Goal: Information Seeking & Learning: Learn about a topic

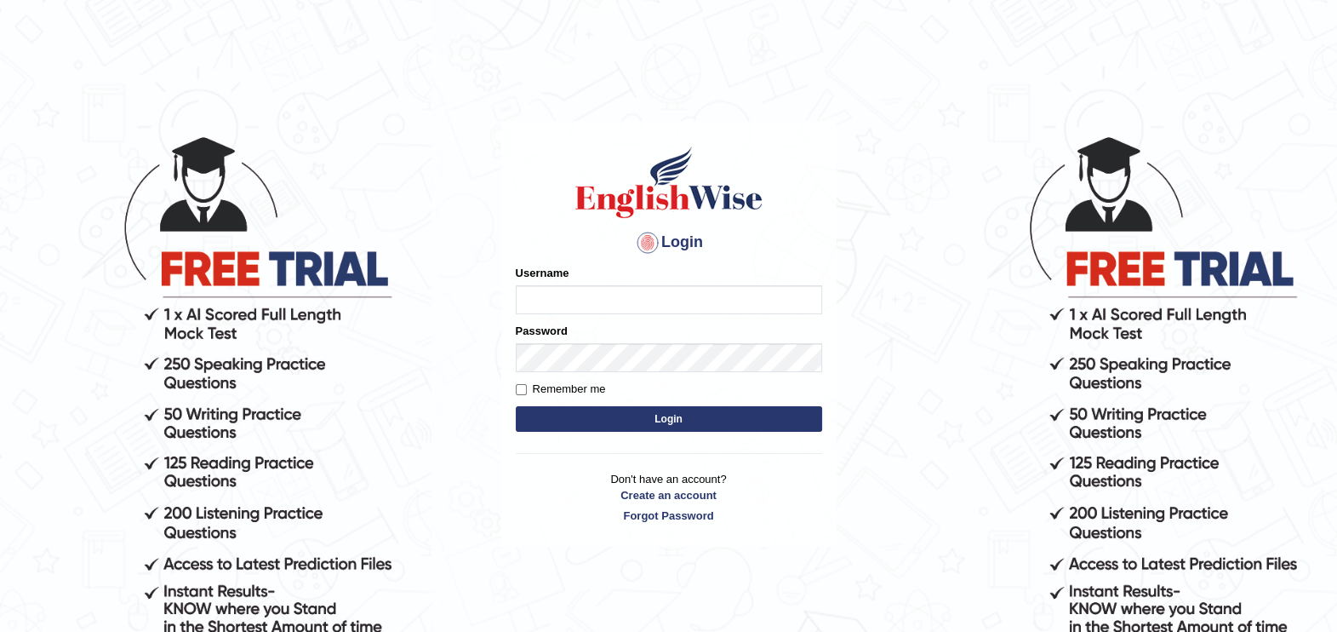
type input "paramjeet84"
click at [705, 424] on button "Login" at bounding box center [669, 419] width 306 height 26
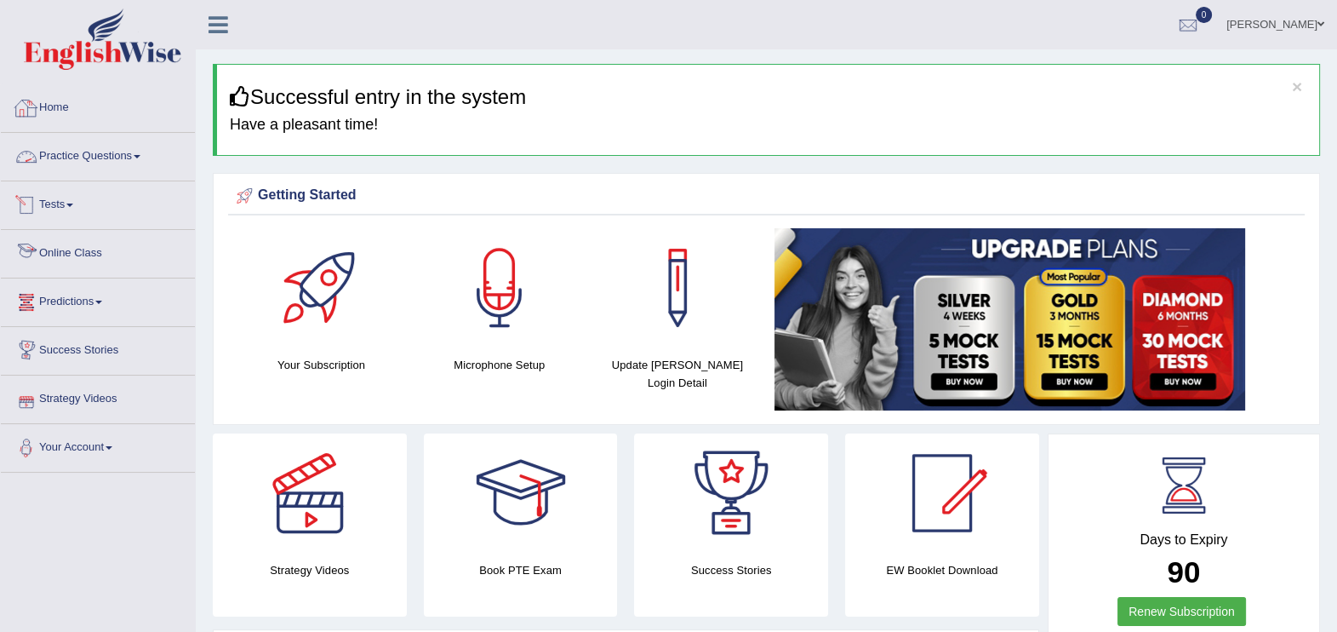
click at [87, 161] on link "Practice Questions" at bounding box center [98, 154] width 194 height 43
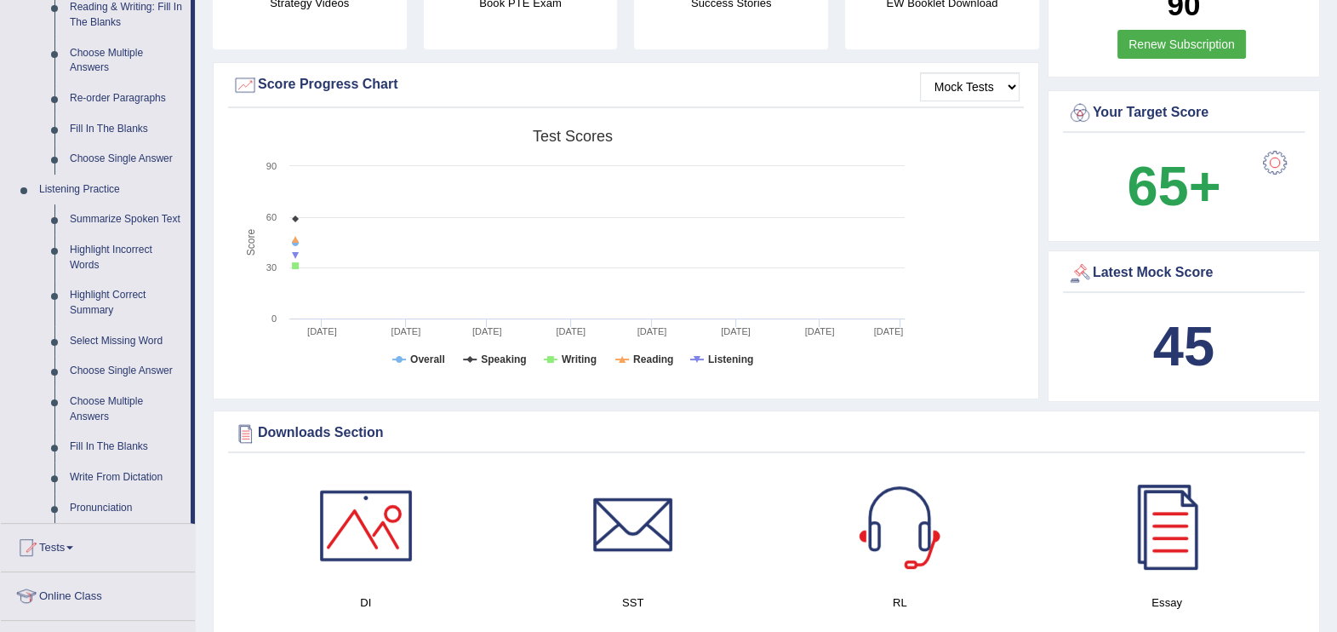
scroll to position [581, 0]
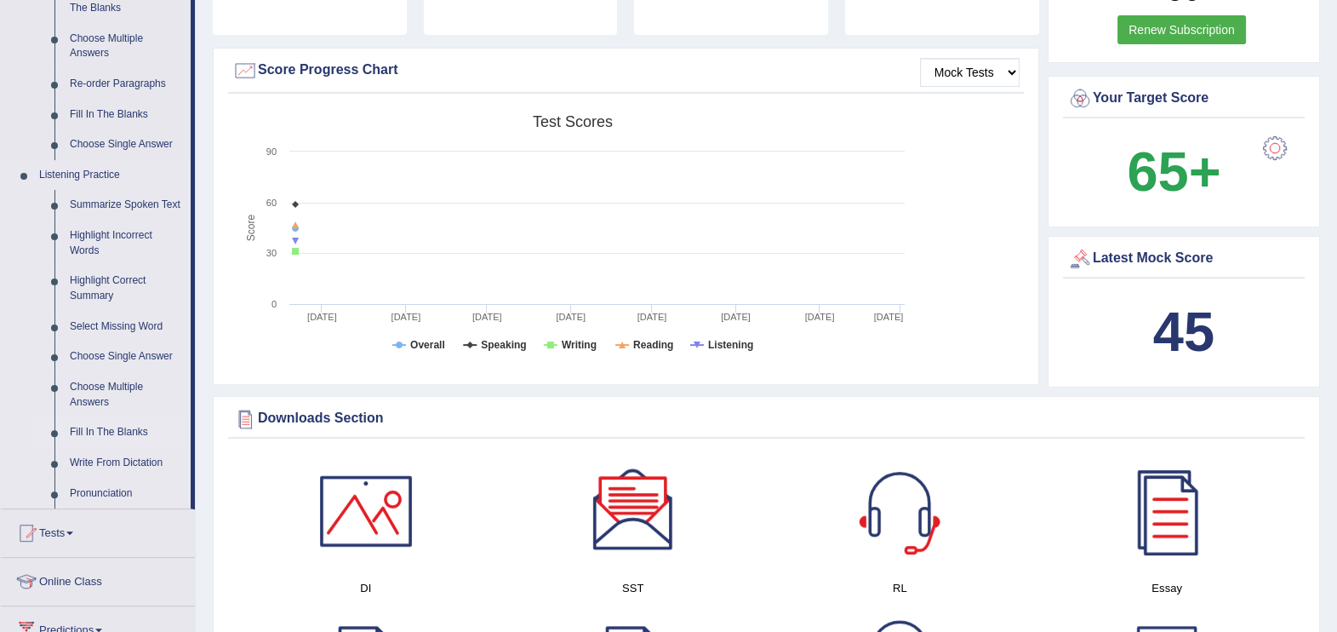
click at [121, 427] on link "Fill In The Blanks" at bounding box center [126, 432] width 129 height 31
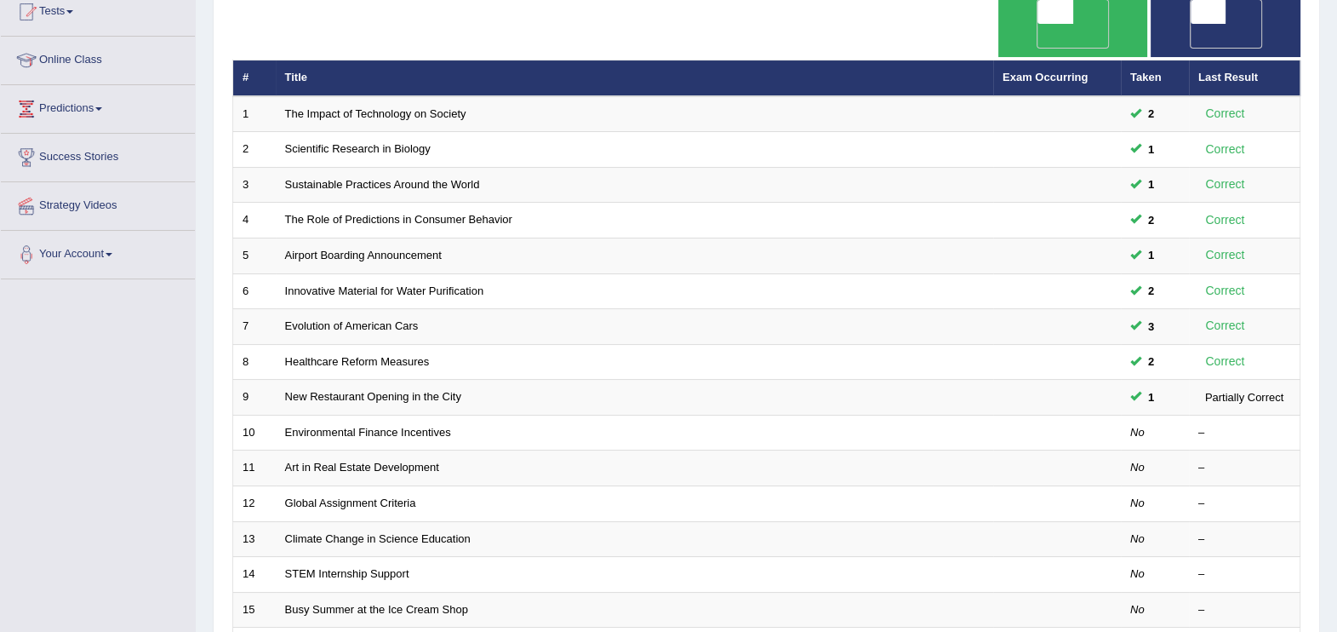
scroll to position [212, 0]
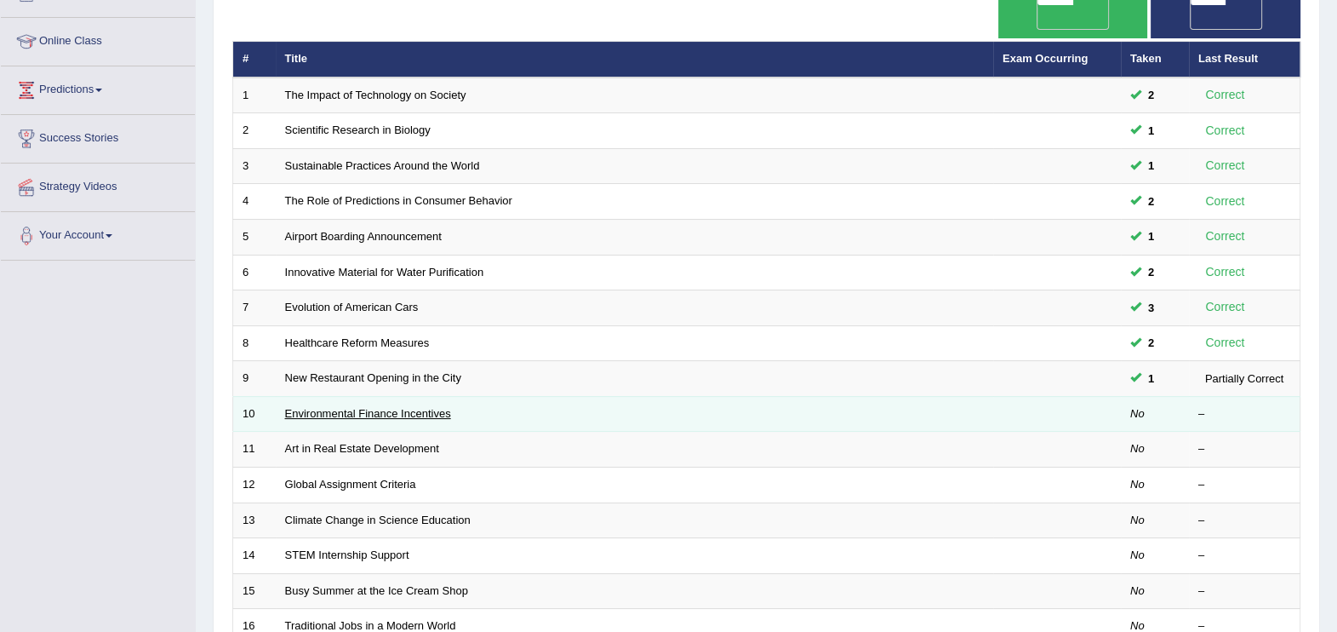
click at [393, 407] on link "Environmental Finance Incentives" at bounding box center [368, 413] width 166 height 13
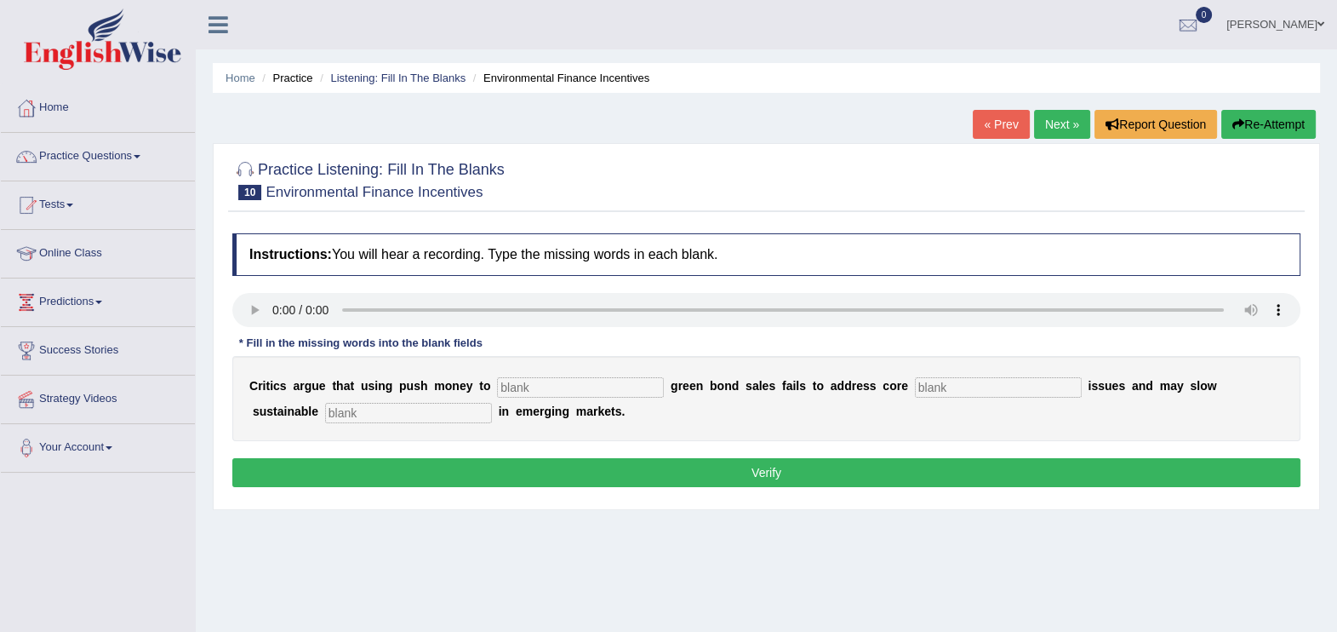
click at [399, 382] on b "p" at bounding box center [403, 386] width 8 height 14
click at [533, 379] on input "text" at bounding box center [580, 387] width 167 height 20
type input "boost"
click at [932, 393] on input "text" at bounding box center [998, 387] width 167 height 20
type input "climate"
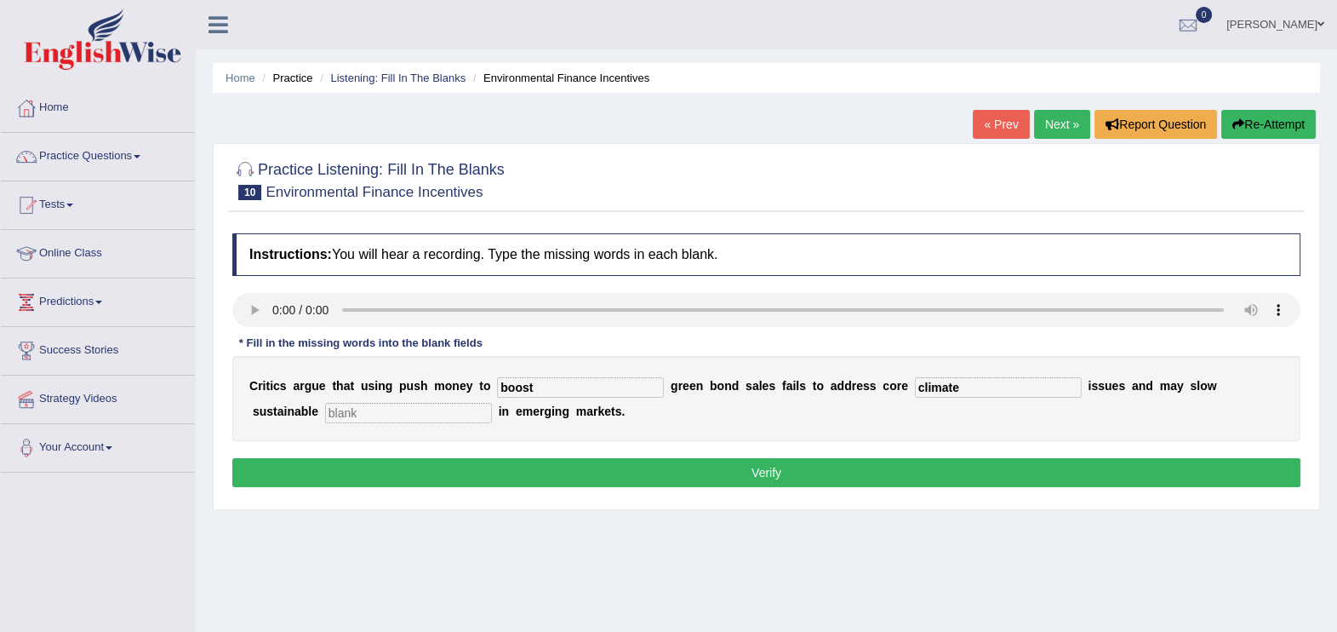
click at [325, 418] on input "text" at bounding box center [408, 413] width 167 height 20
type input "devlopment"
click at [479, 459] on button "Verify" at bounding box center [766, 472] width 1068 height 29
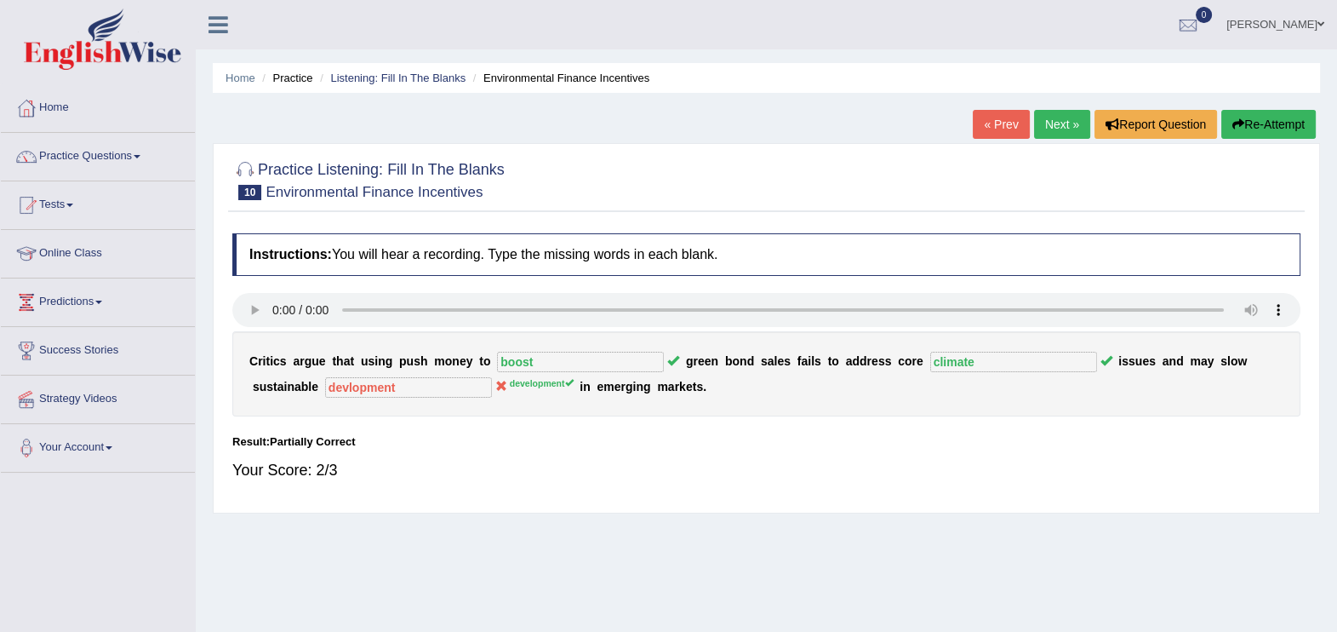
click at [1281, 125] on button "Re-Attempt" at bounding box center [1268, 124] width 94 height 29
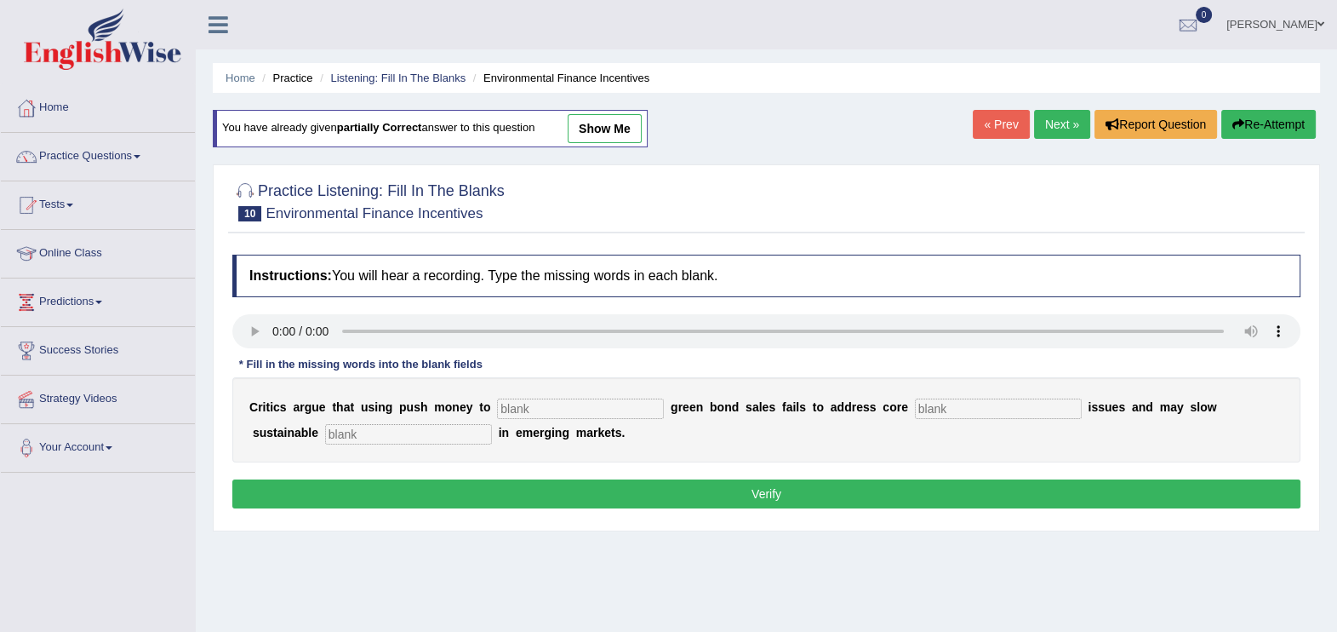
click at [541, 403] on input "text" at bounding box center [580, 408] width 167 height 20
type input "boost"
click at [915, 409] on input "text" at bounding box center [998, 408] width 167 height 20
type input "climate"
click at [329, 442] on input "text" at bounding box center [408, 434] width 167 height 20
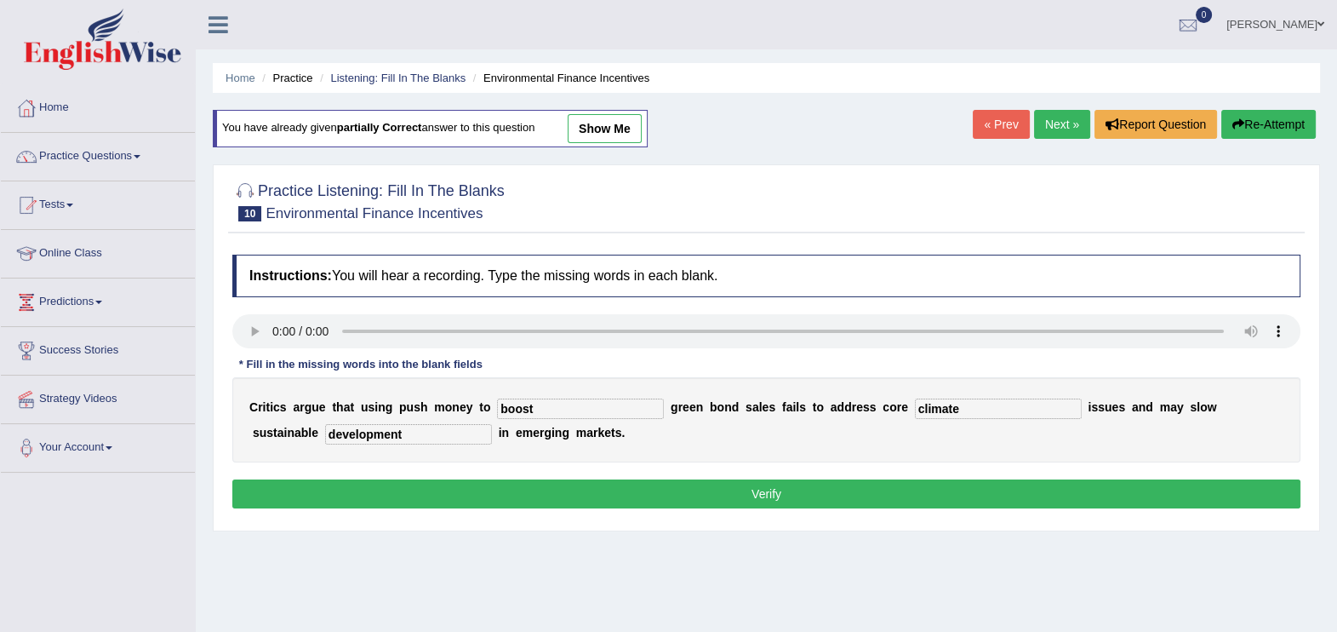
type input "development"
click at [480, 491] on button "Verify" at bounding box center [766, 493] width 1068 height 29
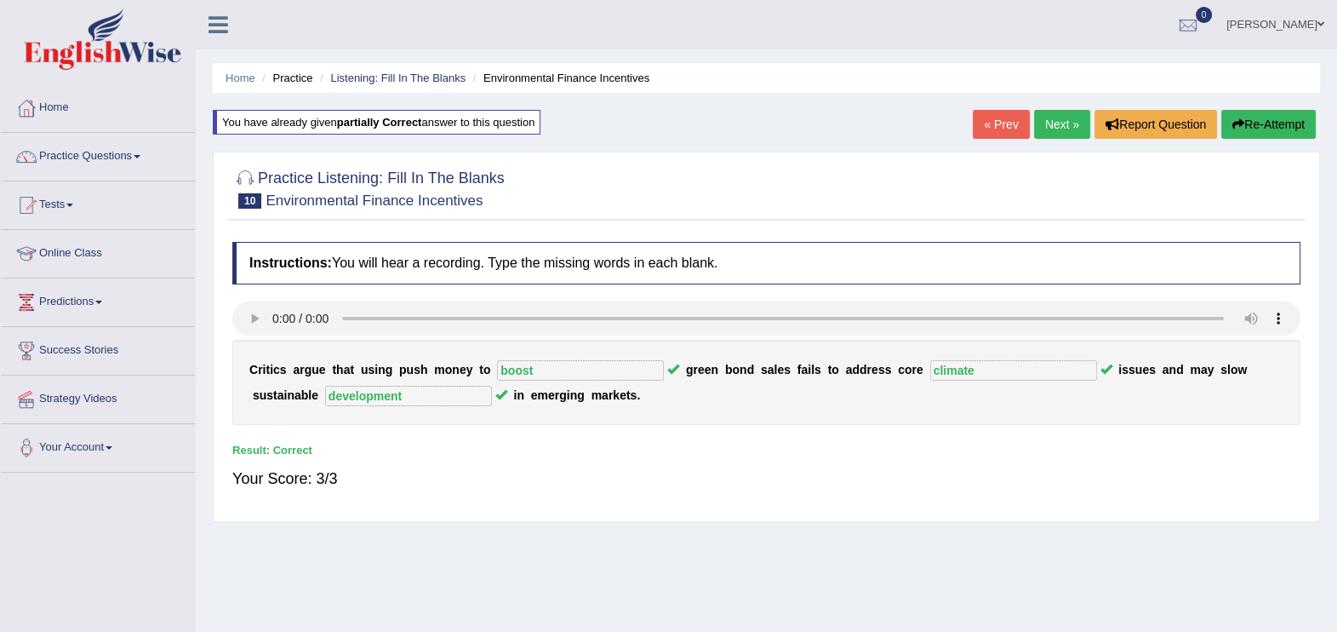
click at [1055, 132] on link "Next »" at bounding box center [1062, 124] width 56 height 29
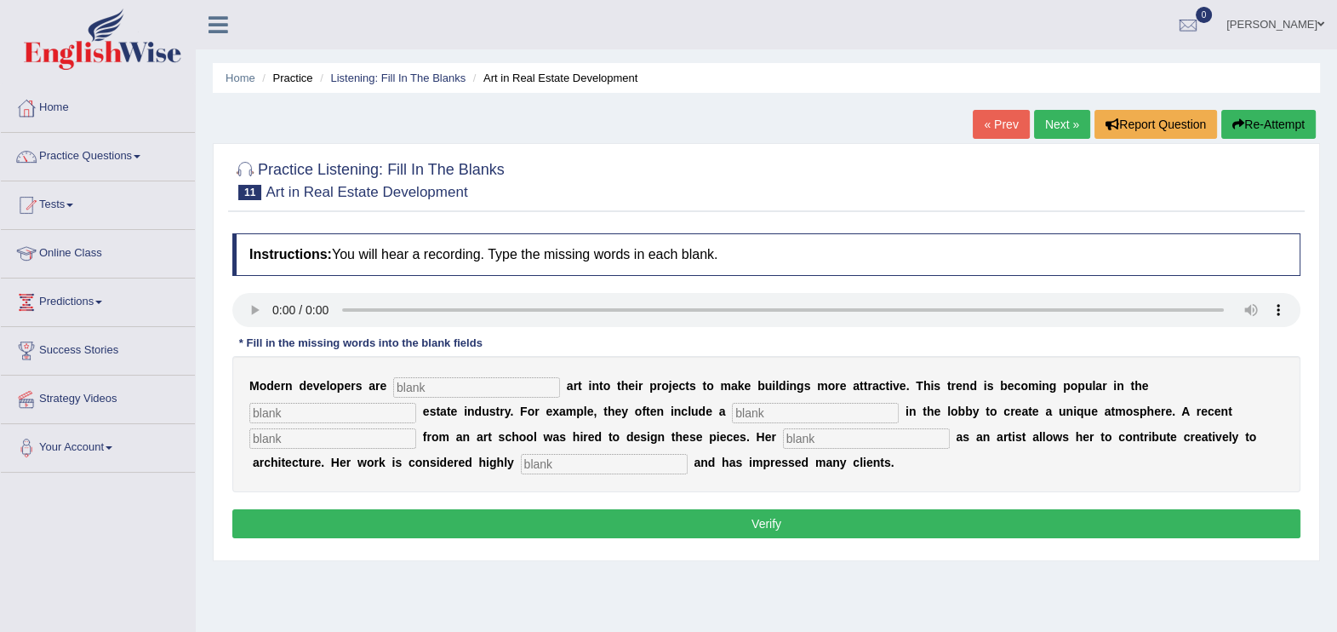
click at [411, 387] on input "text" at bounding box center [476, 387] width 167 height 20
type input "e"
type input "incorporting"
click at [416, 403] on input "text" at bounding box center [332, 413] width 167 height 20
type input "real"
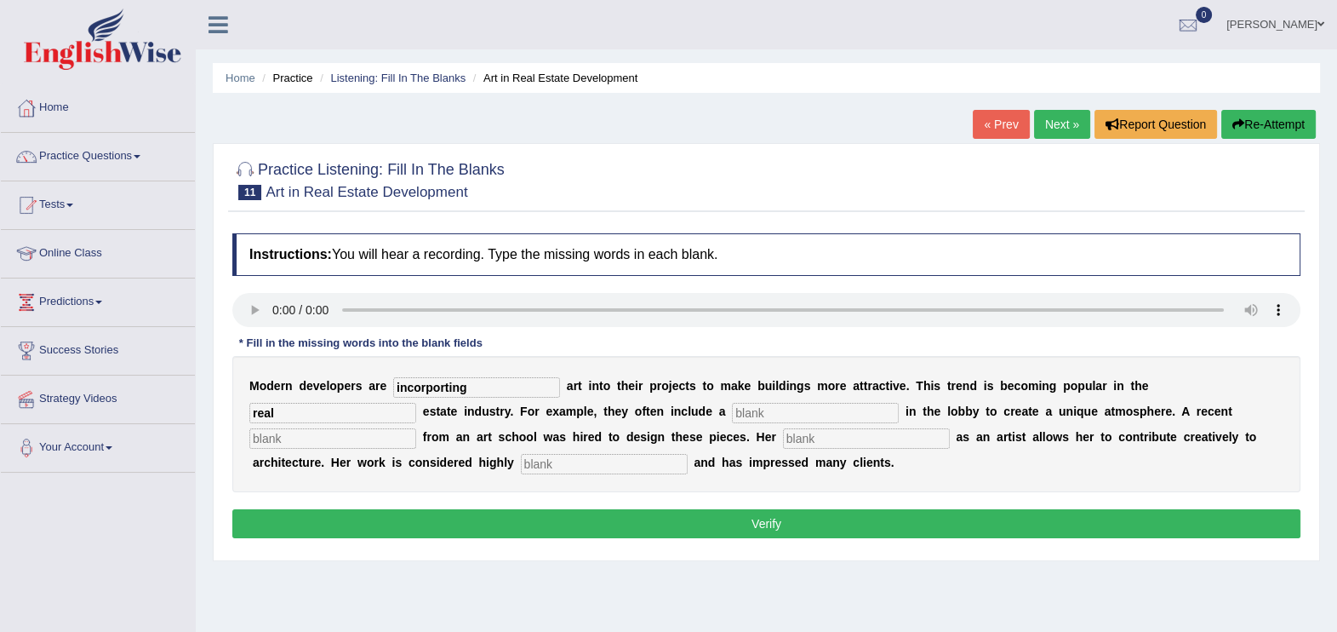
click at [732, 417] on input "text" at bounding box center [815, 413] width 167 height 20
type input "c"
type input "sculpture"
click at [416, 428] on input "text" at bounding box center [332, 438] width 167 height 20
type input "graduate"
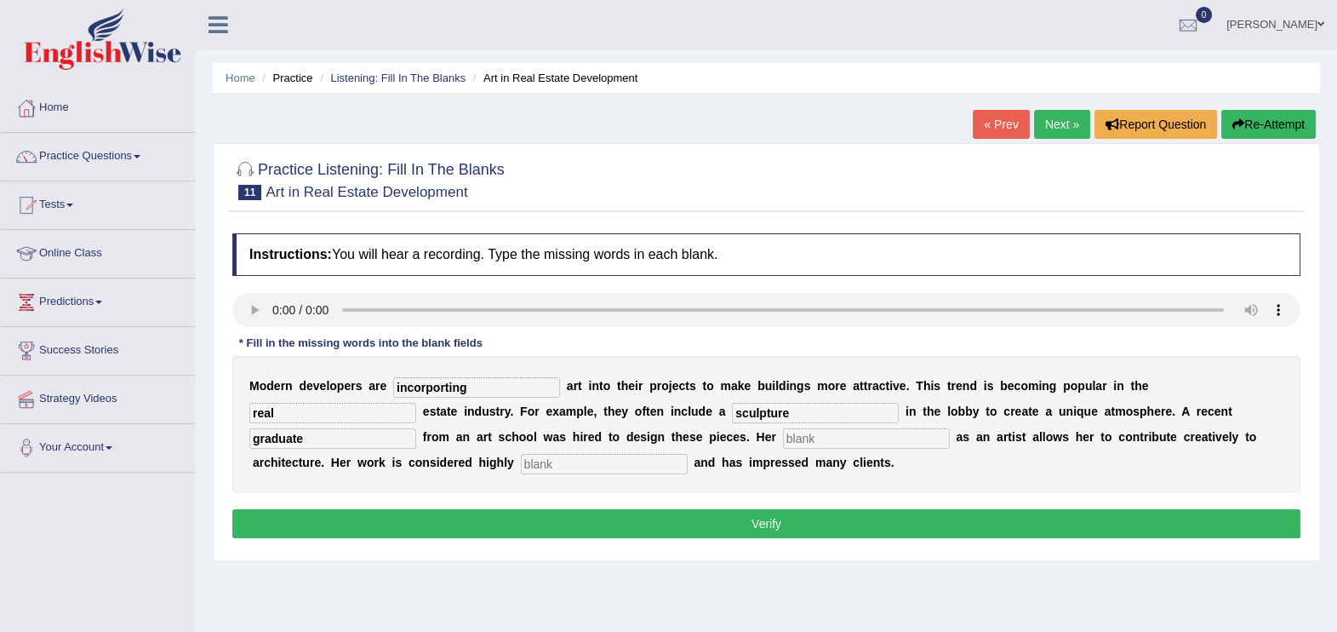
click at [783, 438] on input "text" at bounding box center [866, 438] width 167 height 20
type input "profession"
click at [521, 472] on input "text" at bounding box center [604, 464] width 167 height 20
type input "professionally"
click at [492, 519] on button "Verify" at bounding box center [766, 523] width 1068 height 29
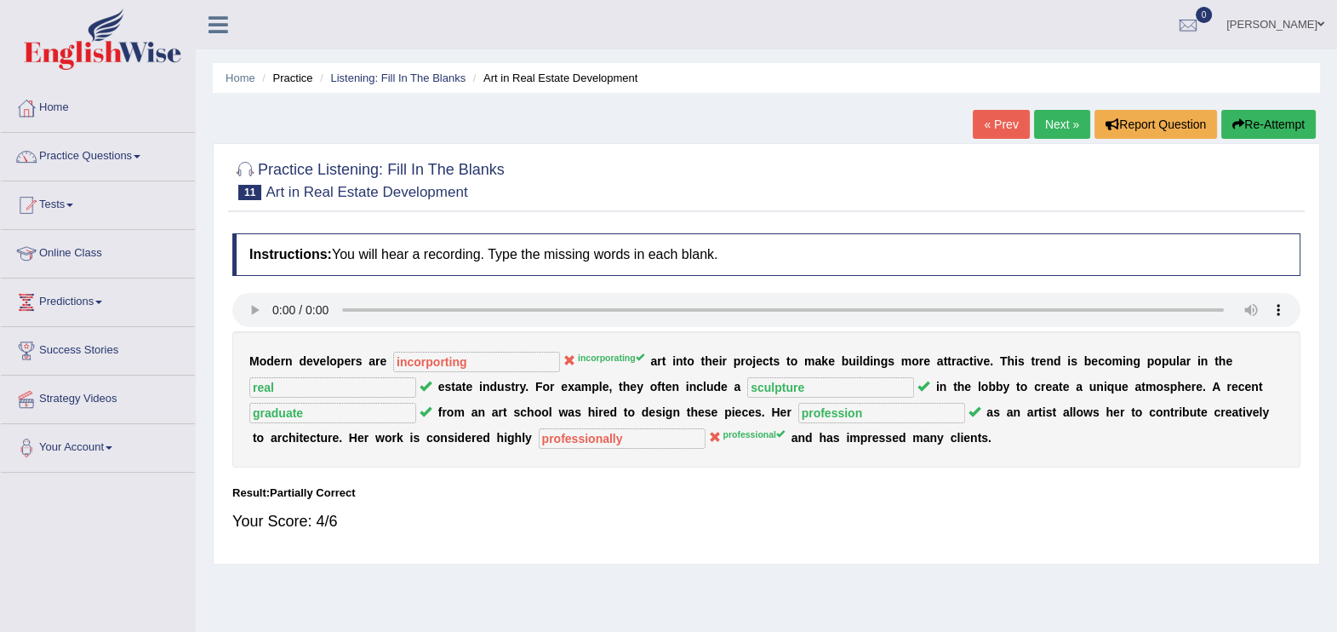
click at [1261, 123] on button "Re-Attempt" at bounding box center [1268, 124] width 94 height 29
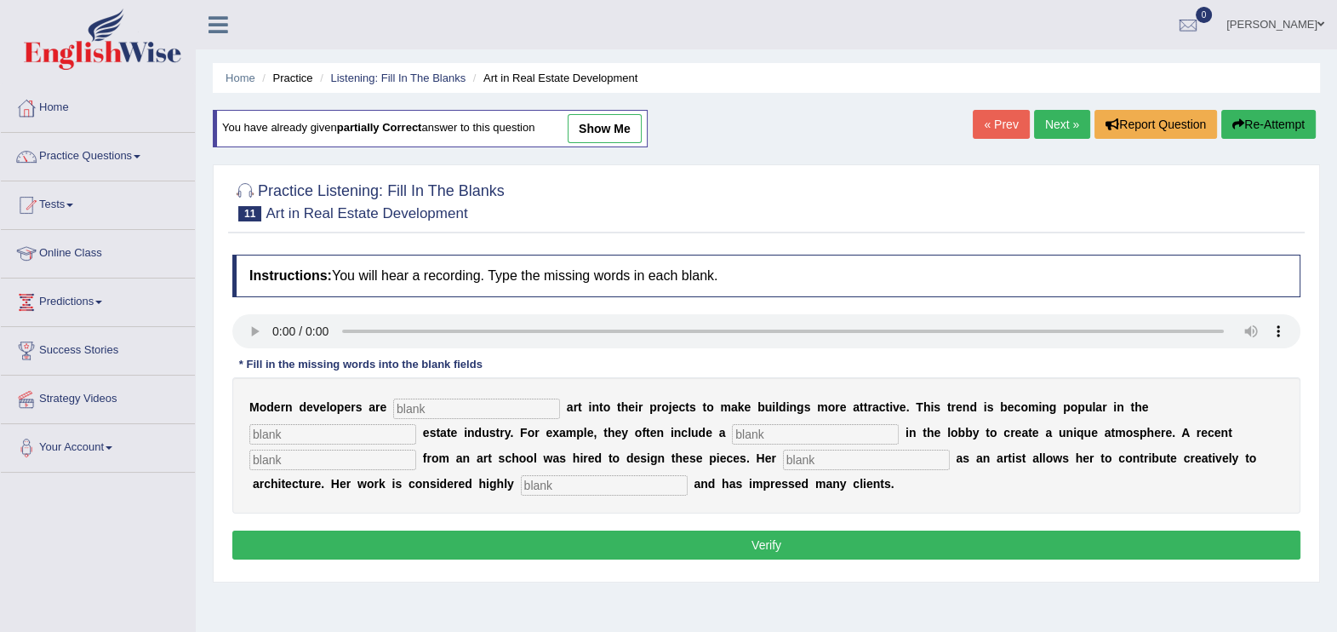
click at [445, 408] on input "text" at bounding box center [476, 408] width 167 height 20
click at [431, 402] on input "incorpoating" at bounding box center [476, 408] width 167 height 20
type input "incorporating"
click at [416, 424] on input "text" at bounding box center [332, 434] width 167 height 20
type input "real"
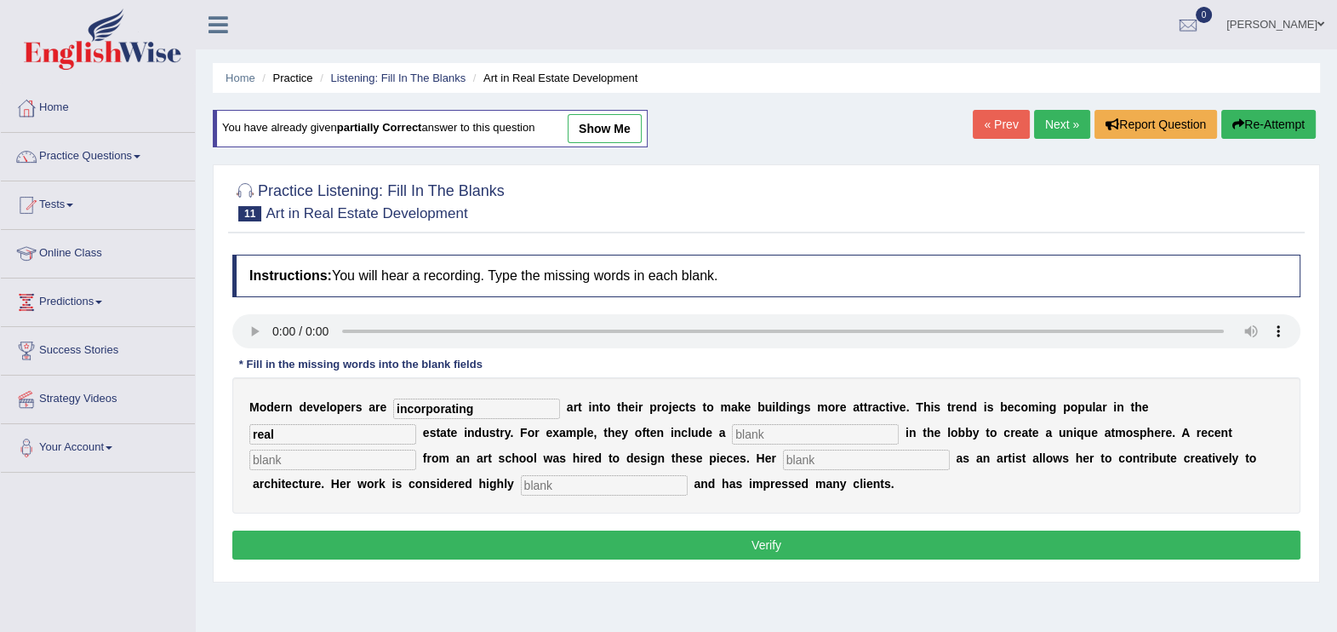
click at [732, 425] on input "text" at bounding box center [815, 434] width 167 height 20
type input "c"
type input "sculpture"
click at [416, 449] on input "text" at bounding box center [332, 459] width 167 height 20
type input "graduate"
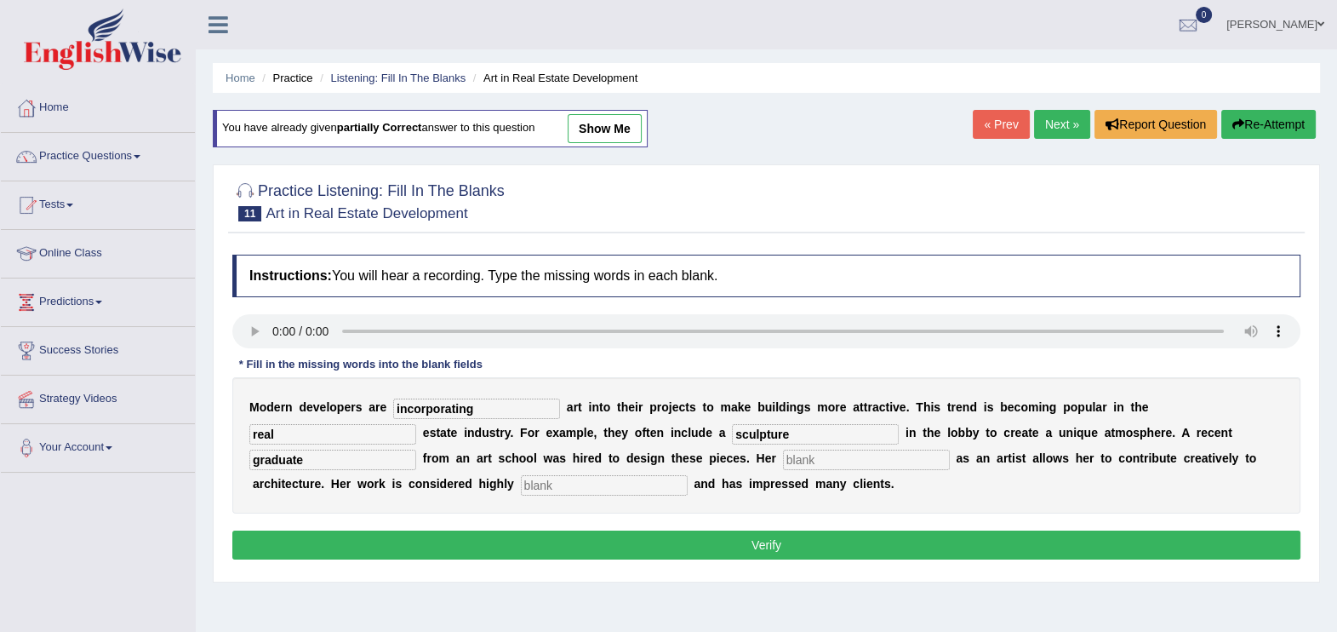
click at [783, 455] on input "text" at bounding box center [866, 459] width 167 height 20
type input "profession"
click at [521, 484] on input "text" at bounding box center [604, 485] width 167 height 20
type input "professional"
click at [501, 533] on button "Verify" at bounding box center [766, 544] width 1068 height 29
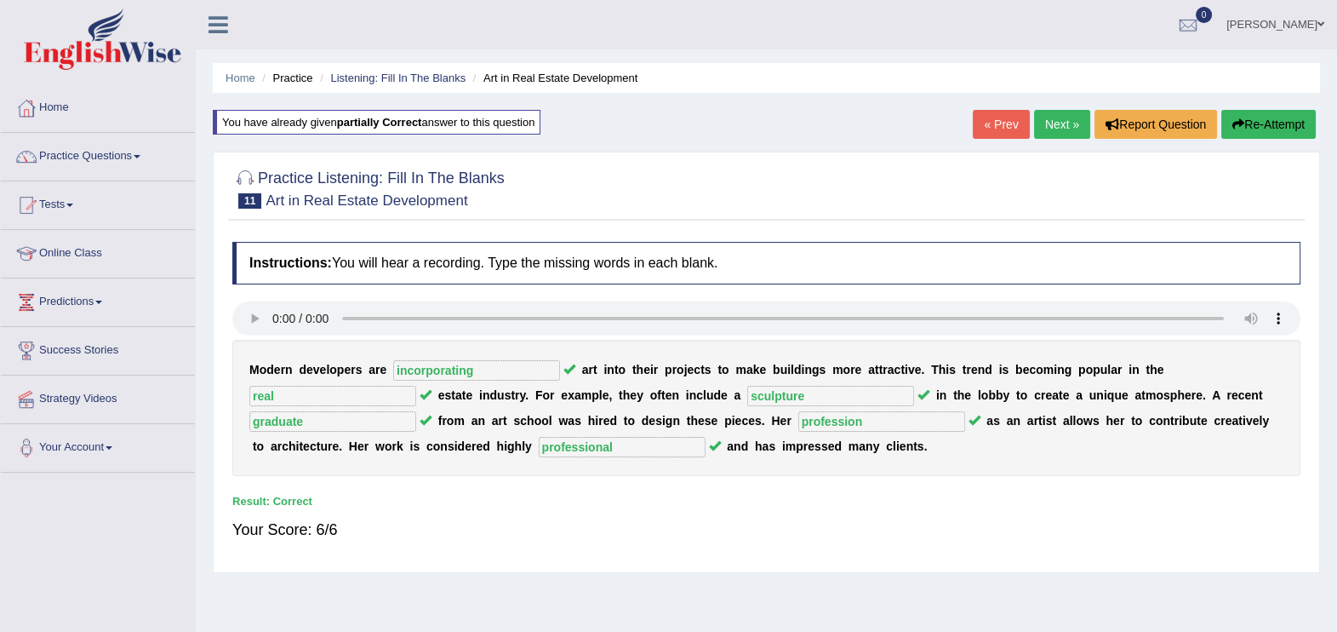
click at [1059, 116] on link "Next »" at bounding box center [1062, 124] width 56 height 29
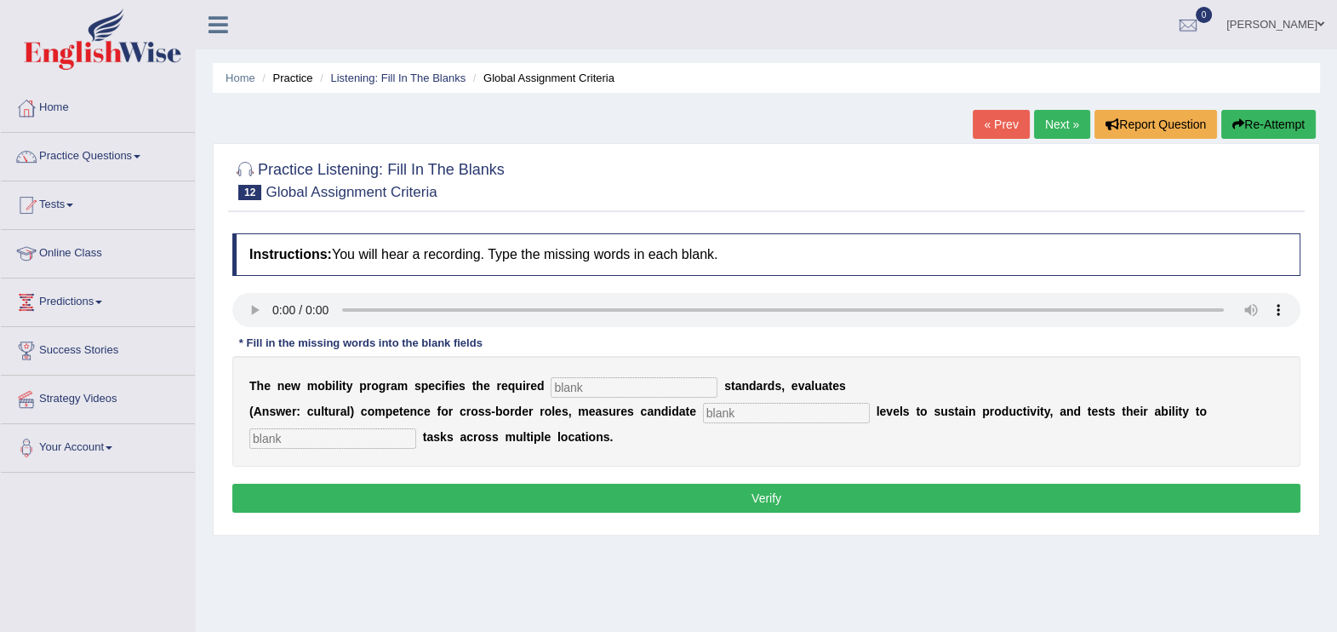
click at [581, 383] on input "text" at bounding box center [634, 387] width 167 height 20
type input "qualification"
click at [706, 414] on input "text" at bounding box center [786, 413] width 167 height 20
click at [706, 414] on input "ene" at bounding box center [786, 413] width 167 height 20
type input "energy"
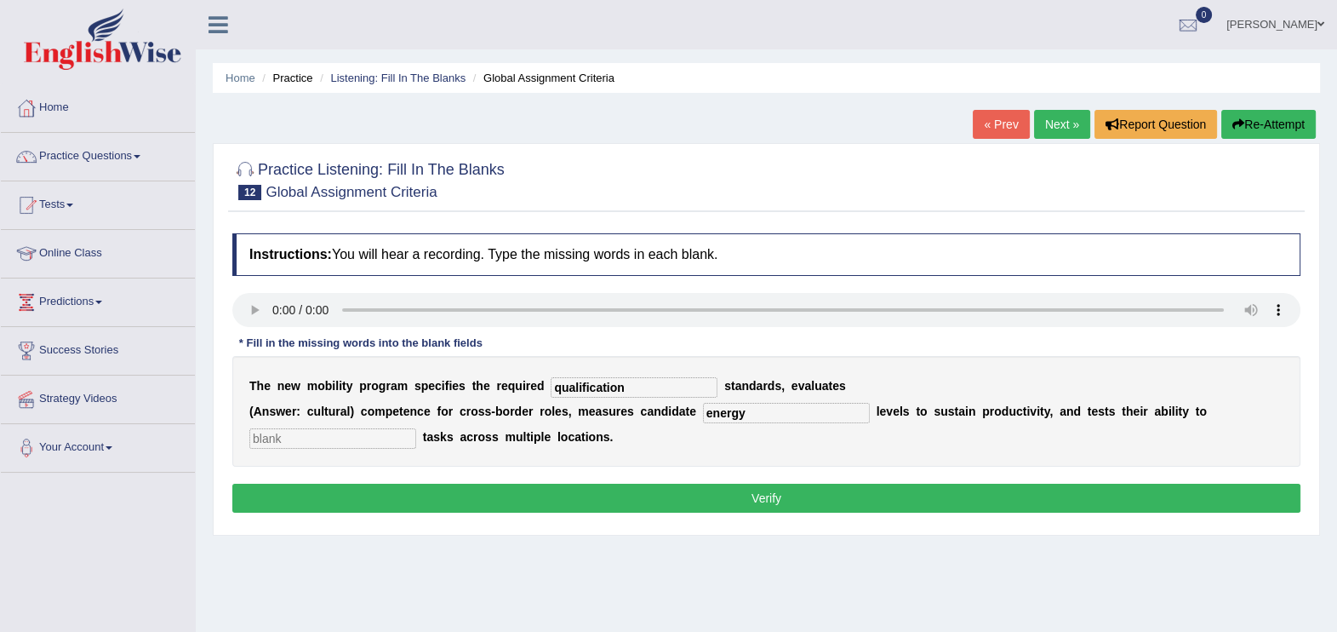
click at [312, 439] on input "text" at bounding box center [332, 438] width 167 height 20
drag, startPoint x: 313, startPoint y: 439, endPoint x: 489, endPoint y: 510, distance: 189.8
click at [489, 510] on div "Instructions: You will hear a recording. Type the missing words in each blank. …" at bounding box center [766, 375] width 1077 height 301
type input "distribute"
click at [524, 484] on button "Verify" at bounding box center [766, 497] width 1068 height 29
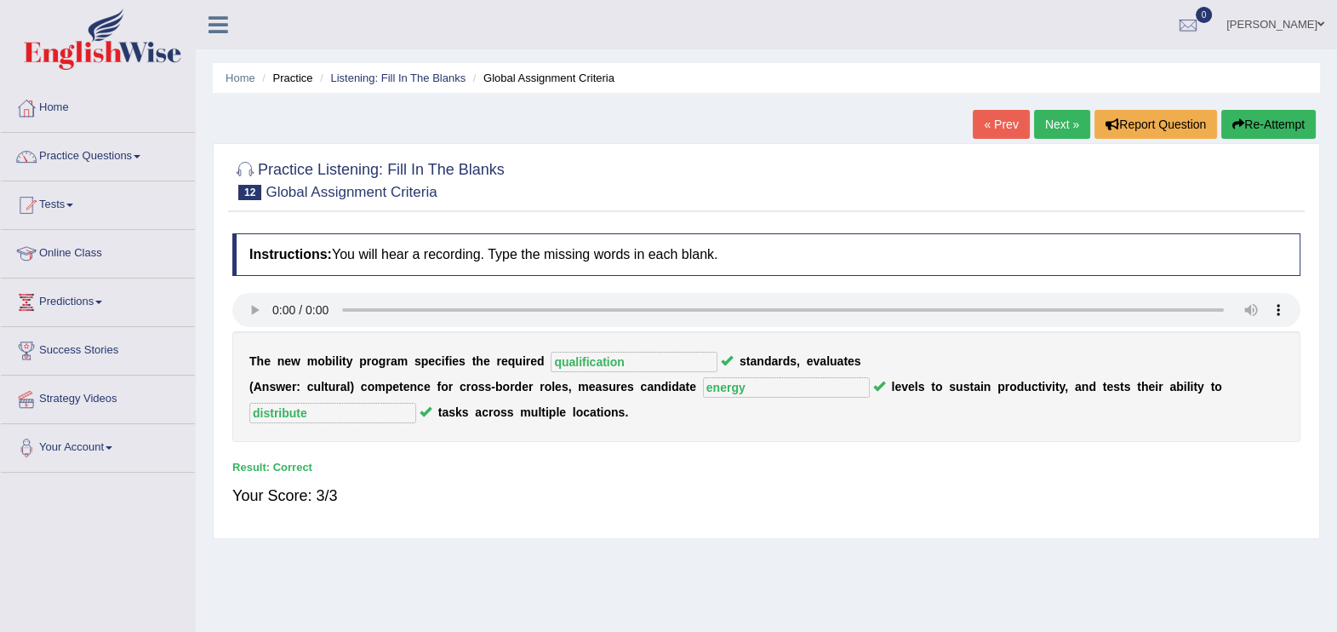
click at [1057, 126] on link "Next »" at bounding box center [1062, 124] width 56 height 29
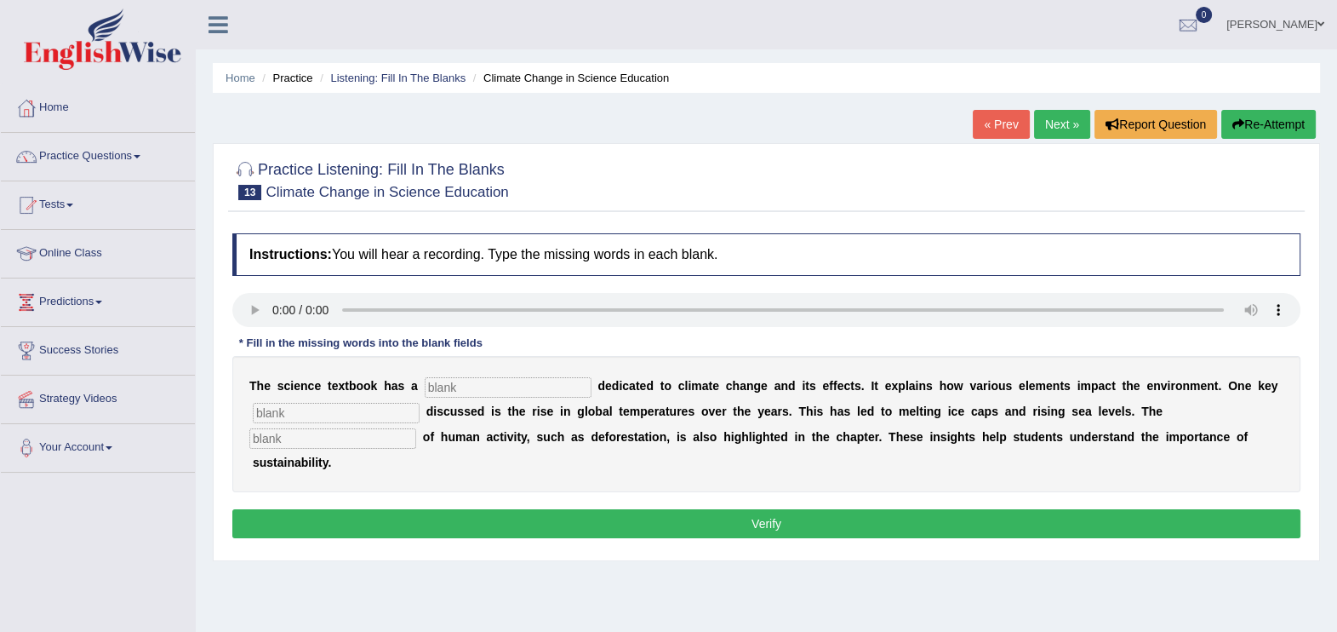
click at [426, 387] on input "text" at bounding box center [508, 387] width 167 height 20
type input "section"
click at [293, 418] on input "text" at bounding box center [336, 413] width 167 height 20
type input "factor"
click at [416, 428] on input "text" at bounding box center [332, 438] width 167 height 20
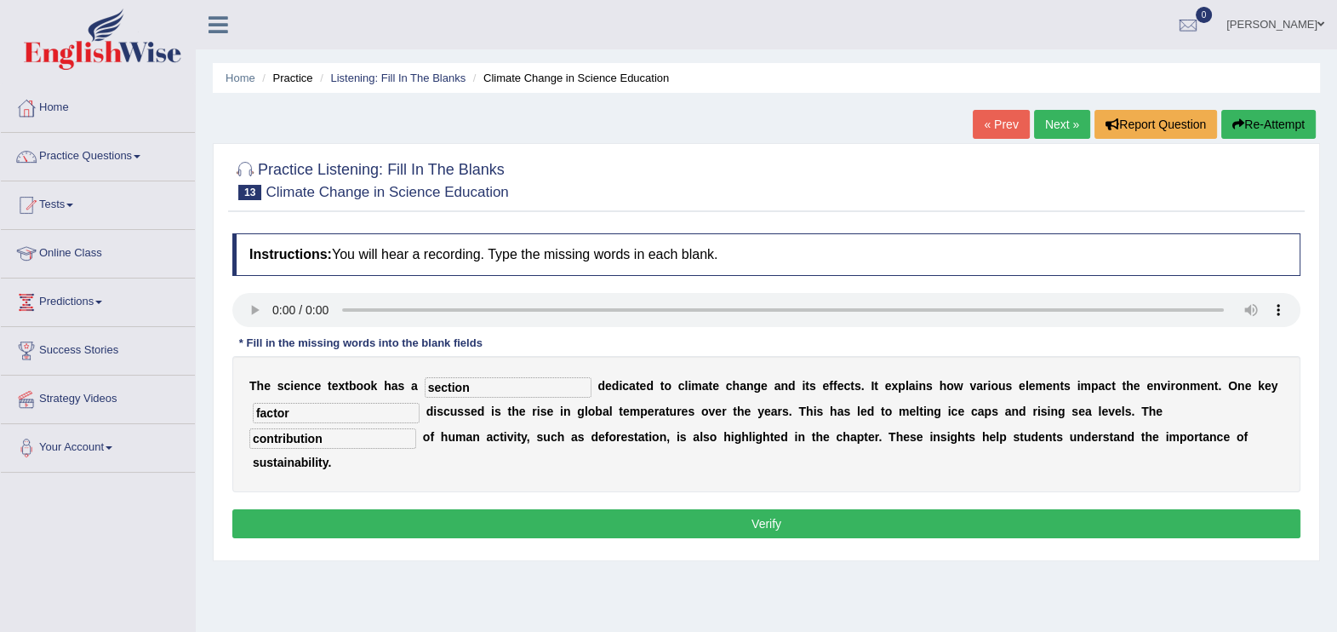
type input "contribution"
click at [718, 509] on button "Verify" at bounding box center [766, 523] width 1068 height 29
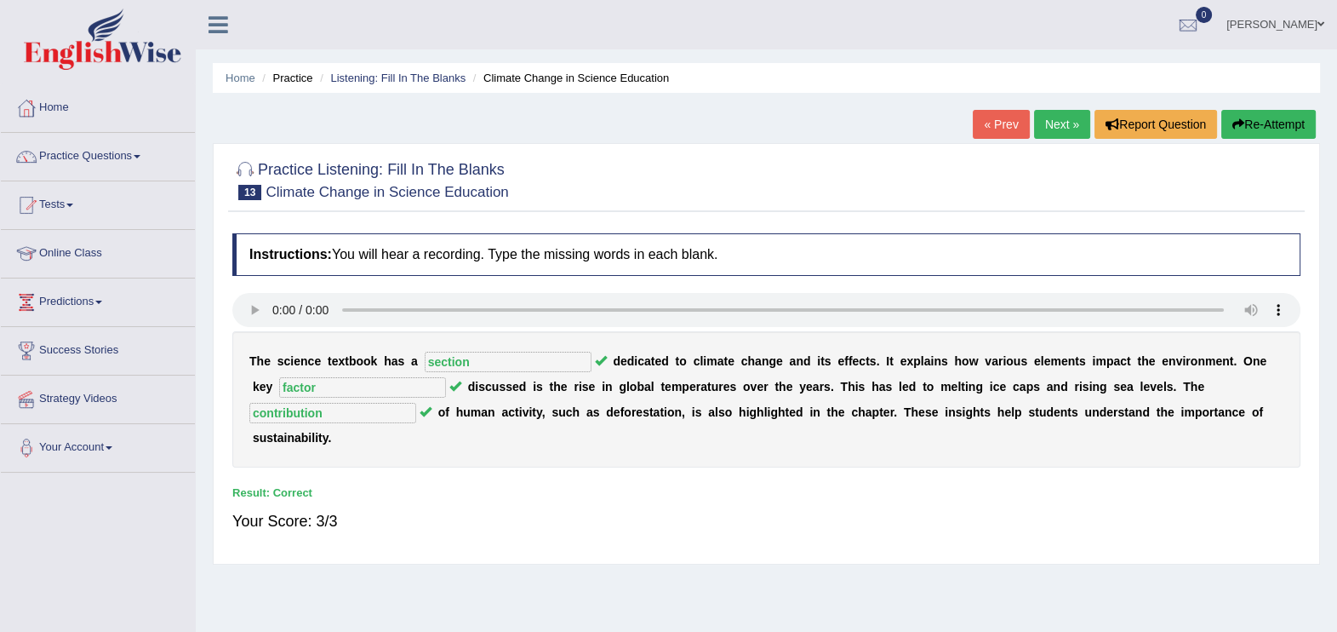
click at [1055, 132] on link "Next »" at bounding box center [1062, 124] width 56 height 29
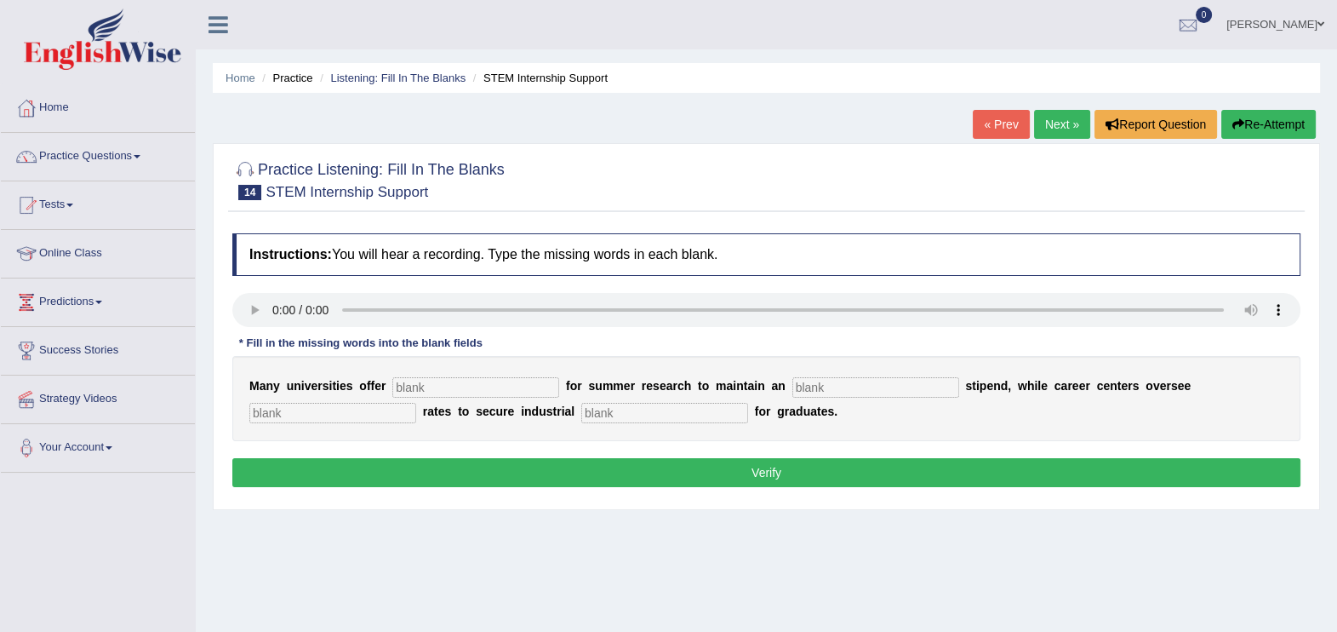
click at [421, 392] on input "text" at bounding box center [475, 387] width 167 height 20
type input "subsidy"
click at [807, 392] on input "text" at bounding box center [875, 387] width 167 height 20
type input "e"
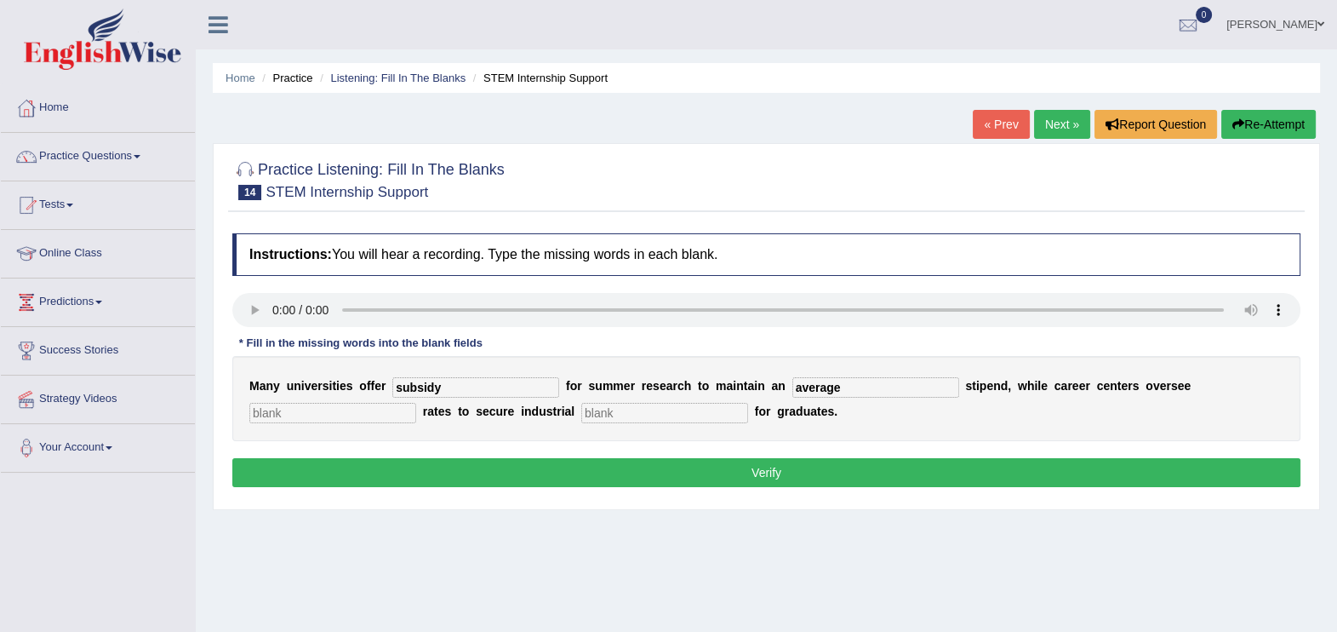
type input "average"
click at [416, 403] on input "text" at bounding box center [332, 413] width 167 height 20
type input "palcement"
click at [581, 413] on input "text" at bounding box center [664, 413] width 167 height 20
type input "experience"
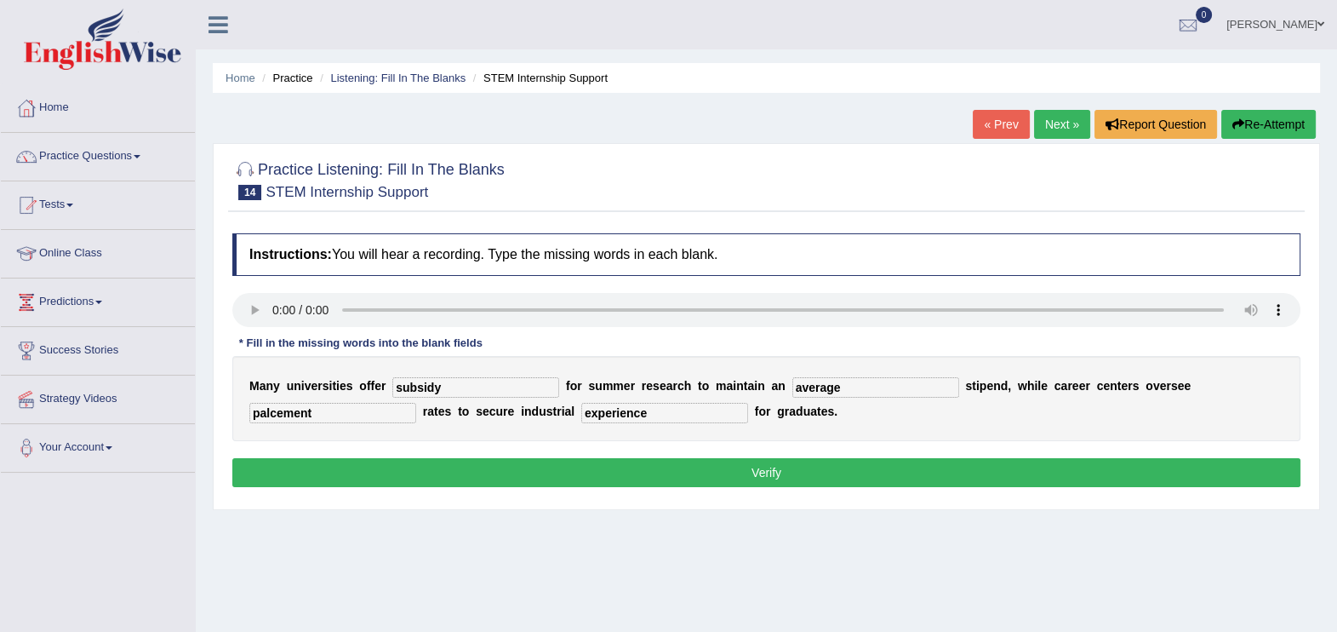
click at [626, 474] on button "Verify" at bounding box center [766, 472] width 1068 height 29
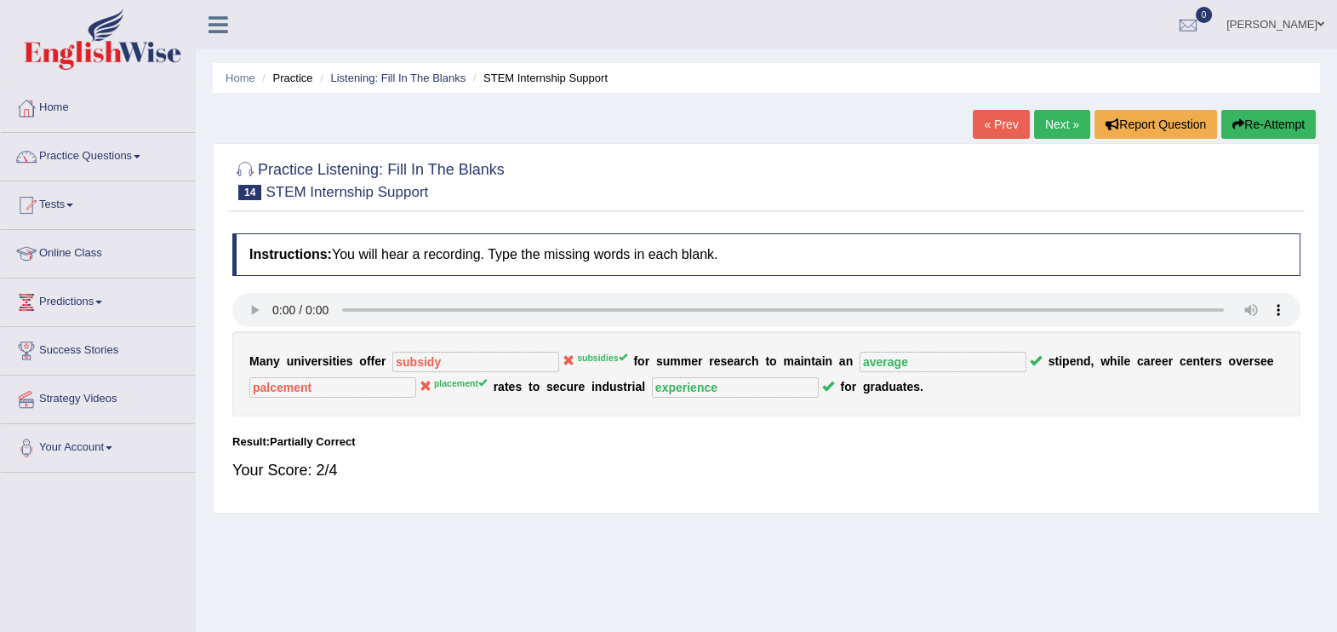
click at [1273, 132] on button "Re-Attempt" at bounding box center [1268, 124] width 94 height 29
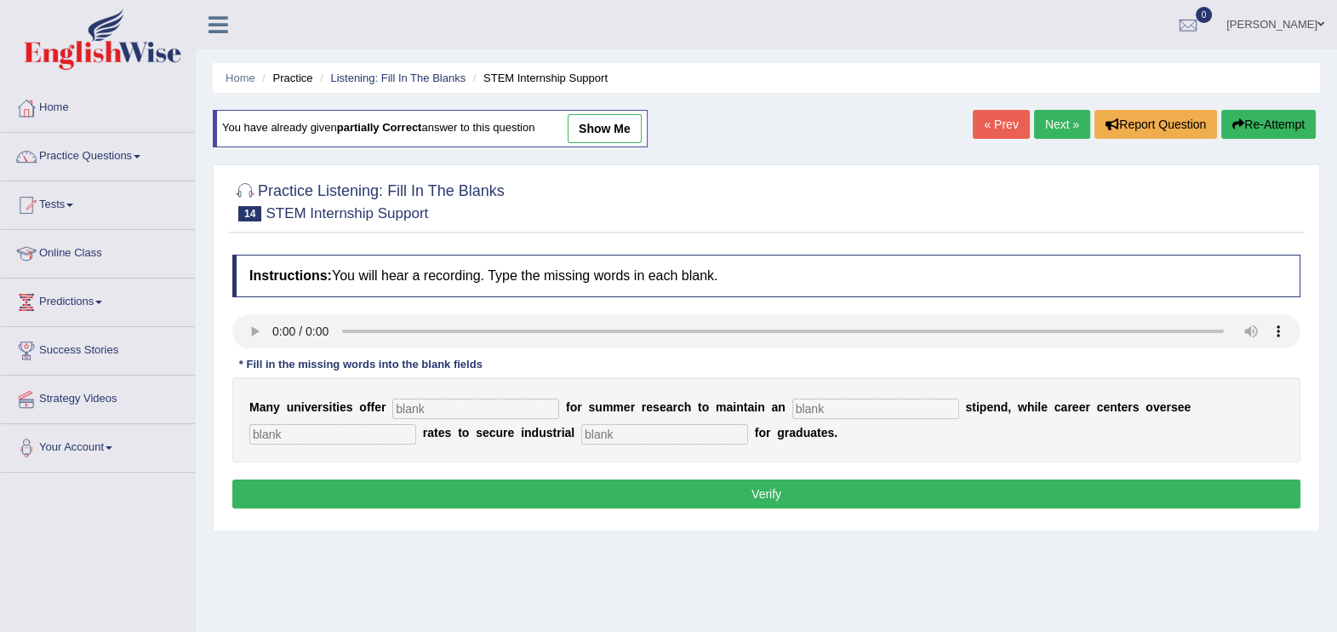
click at [421, 414] on input "text" at bounding box center [475, 408] width 167 height 20
type input "subsidies"
click at [773, 396] on div "M a n y u n i v e r s i t i e s o f f e r subsidies f o r s u m m e r r e s e a…" at bounding box center [766, 419] width 1068 height 85
click at [792, 409] on input "text" at bounding box center [875, 408] width 167 height 20
type input "average"
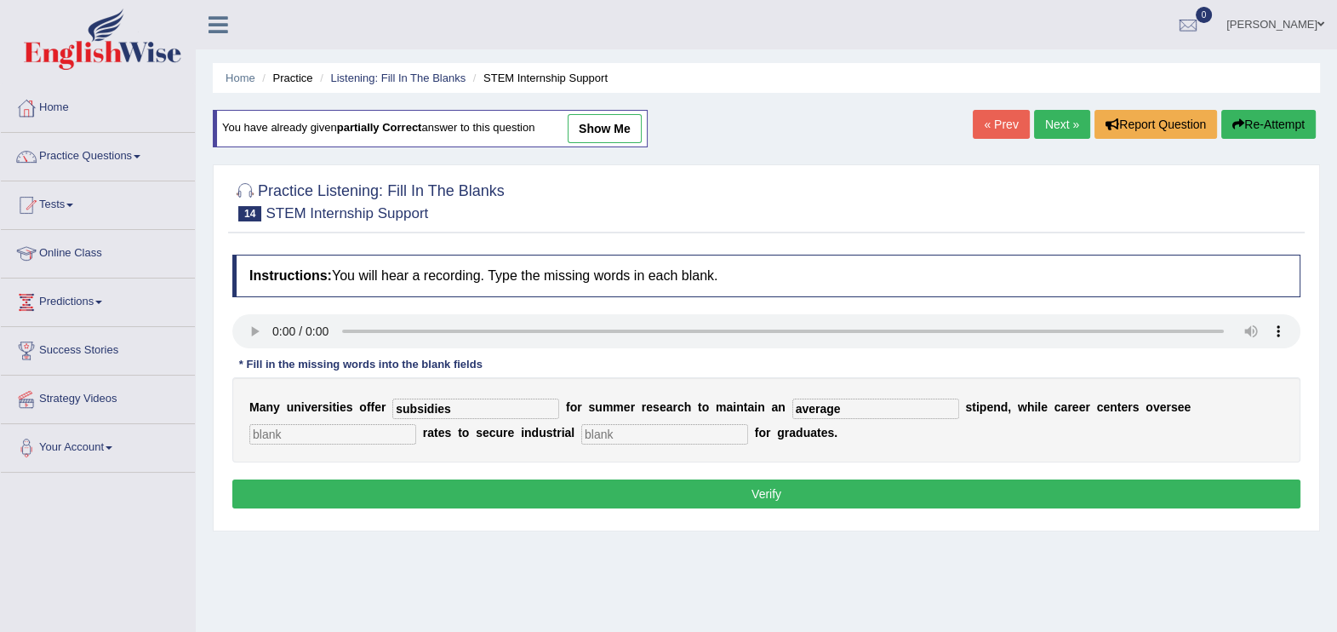
click at [416, 424] on input "text" at bounding box center [332, 434] width 167 height 20
type input "placement"
click at [581, 434] on input "text" at bounding box center [664, 434] width 167 height 20
type input "experience"
click at [689, 494] on button "Verify" at bounding box center [766, 493] width 1068 height 29
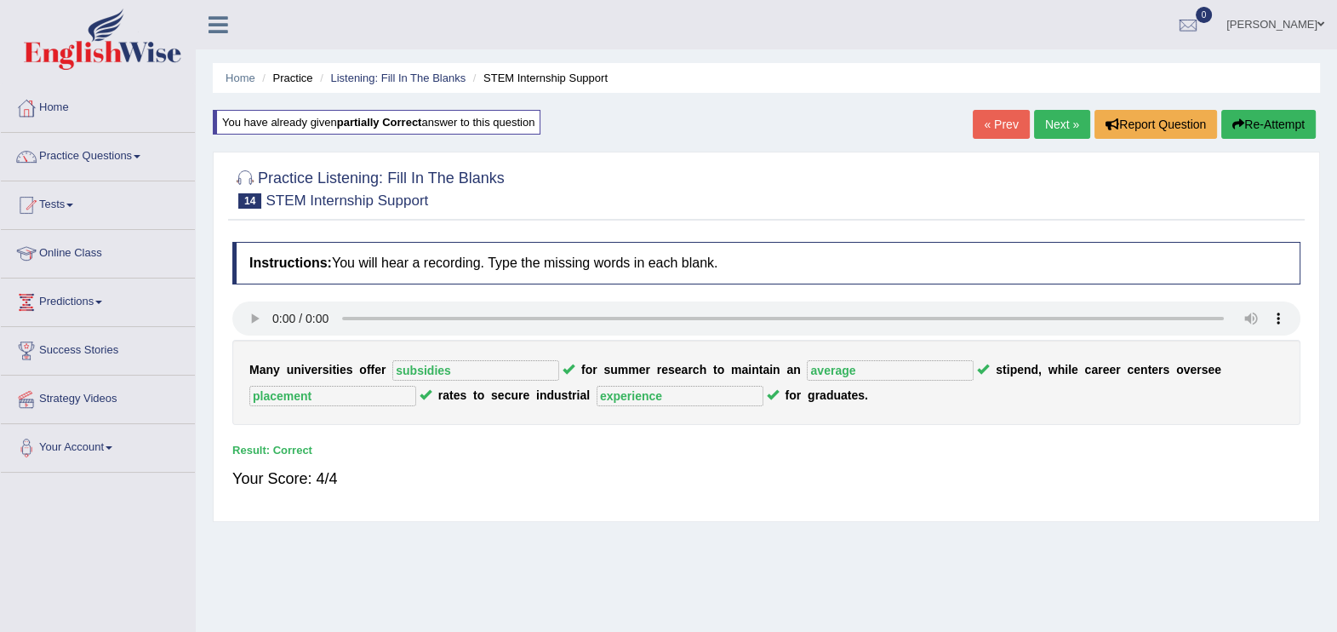
click at [1063, 130] on link "Next »" at bounding box center [1062, 124] width 56 height 29
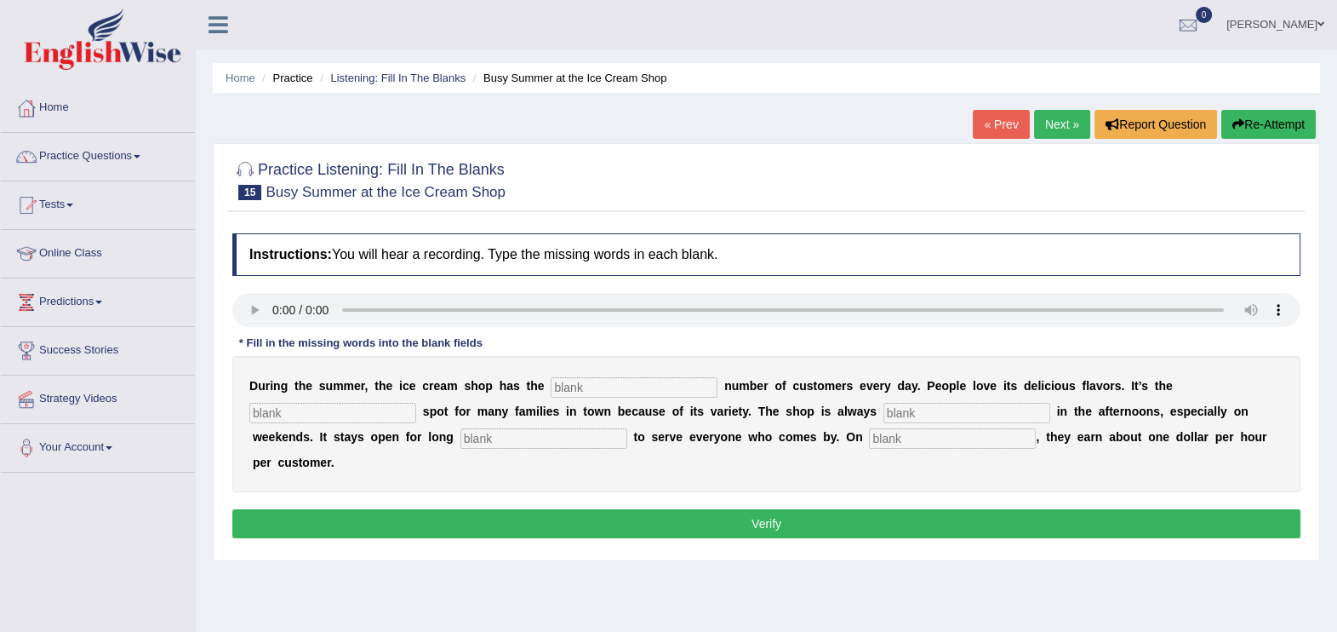
click at [552, 384] on input "text" at bounding box center [634, 387] width 167 height 20
type input "same"
click at [416, 403] on input "text" at bounding box center [332, 413] width 167 height 20
type input "favourite"
click at [884, 415] on input "text" at bounding box center [967, 413] width 167 height 20
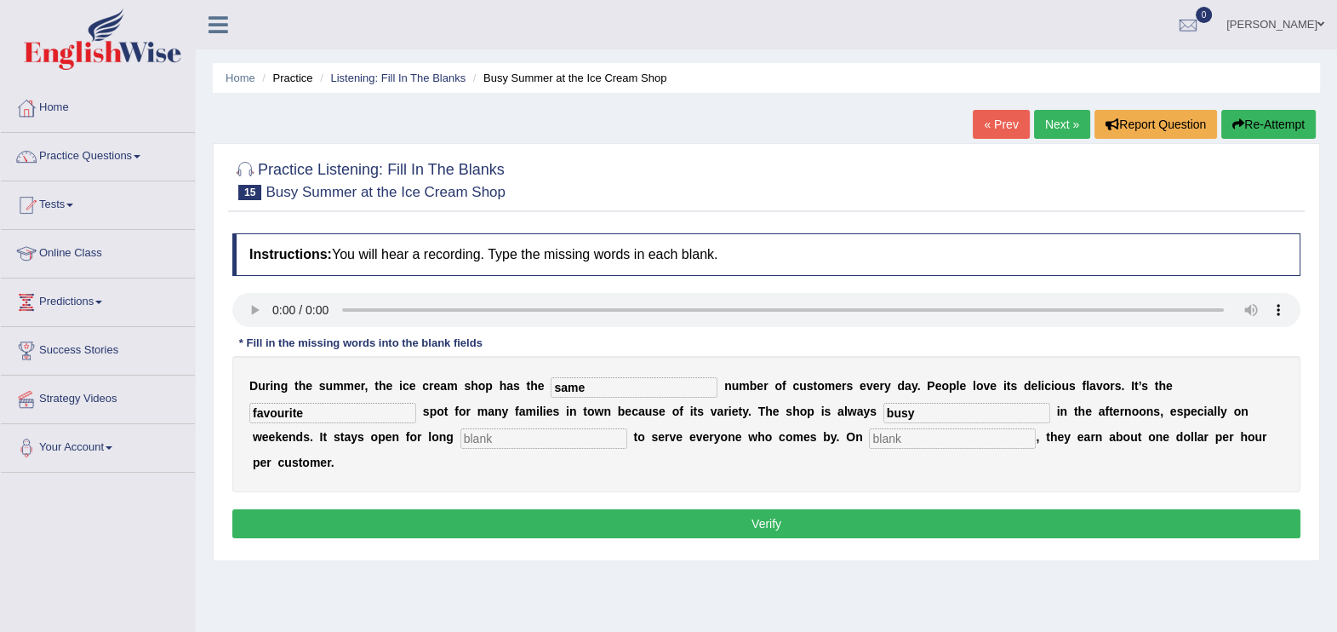
type input "busy"
click at [461, 430] on input "text" at bounding box center [544, 438] width 167 height 20
click at [461, 435] on input "text" at bounding box center [544, 438] width 167 height 20
type input "hours"
click at [869, 443] on input "text" at bounding box center [952, 438] width 167 height 20
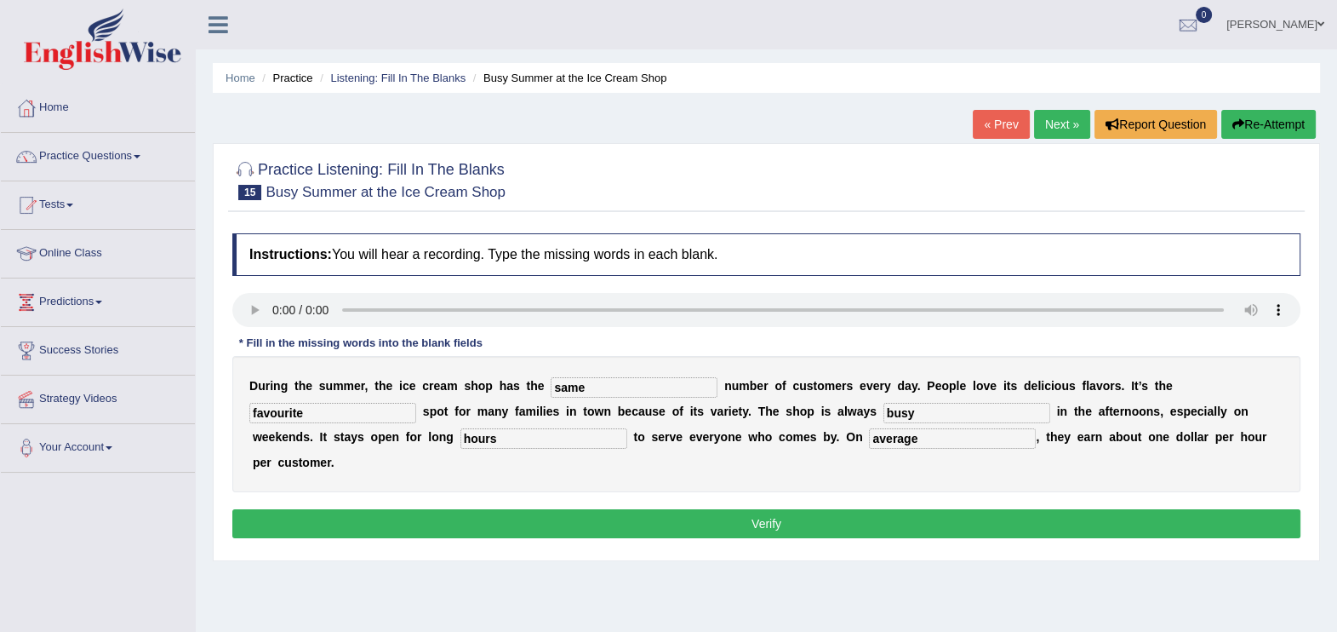
type input "average"
click at [678, 509] on button "Verify" at bounding box center [766, 523] width 1068 height 29
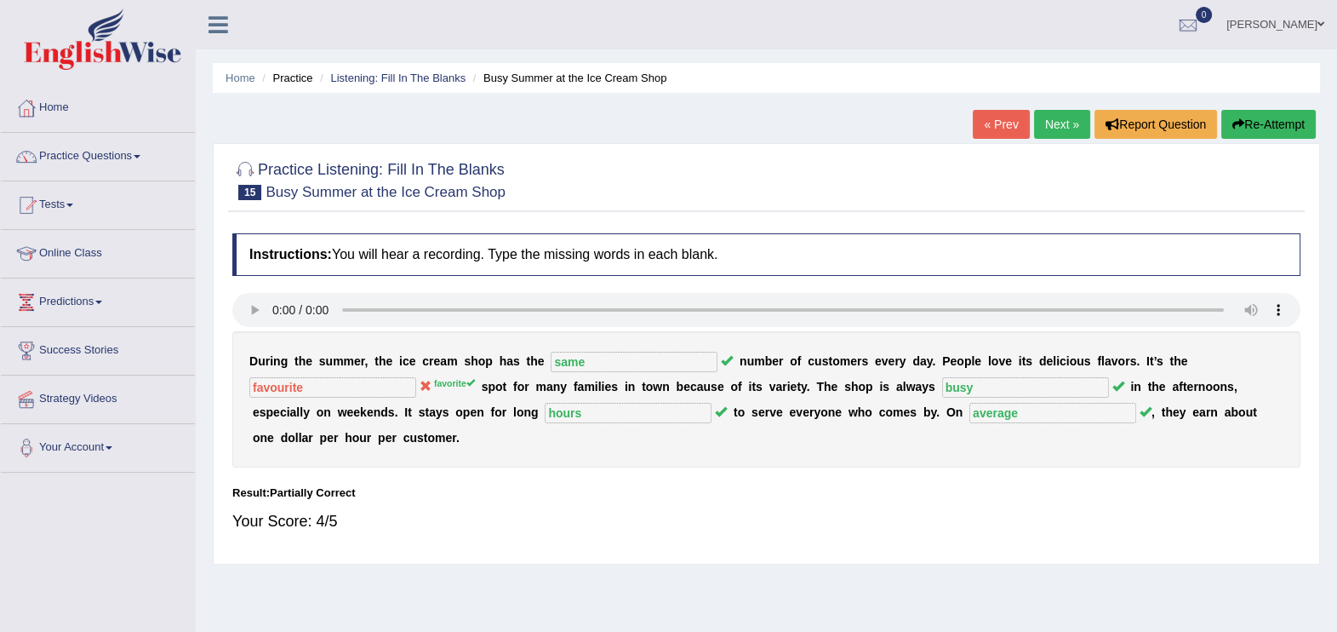
click at [1260, 125] on button "Re-Attempt" at bounding box center [1268, 124] width 94 height 29
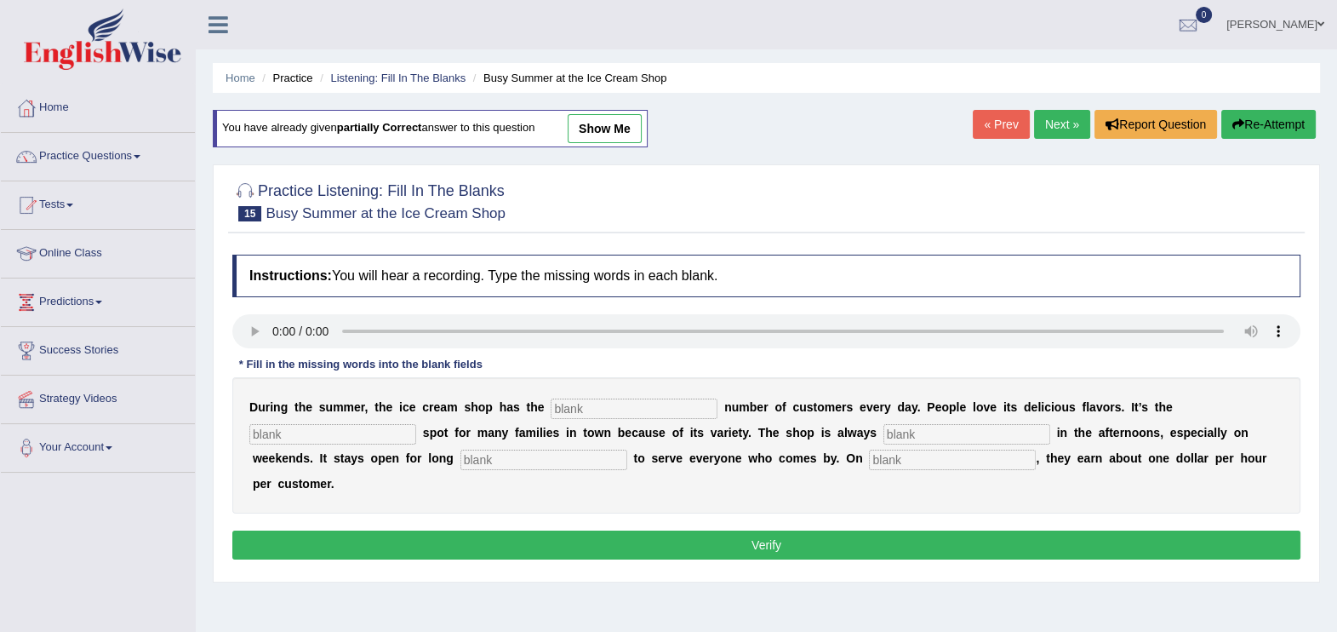
click at [553, 400] on input "text" at bounding box center [634, 408] width 167 height 20
type input "same"
click at [416, 424] on input "text" at bounding box center [332, 434] width 167 height 20
type input "favorite"
click at [884, 433] on input "text" at bounding box center [967, 434] width 167 height 20
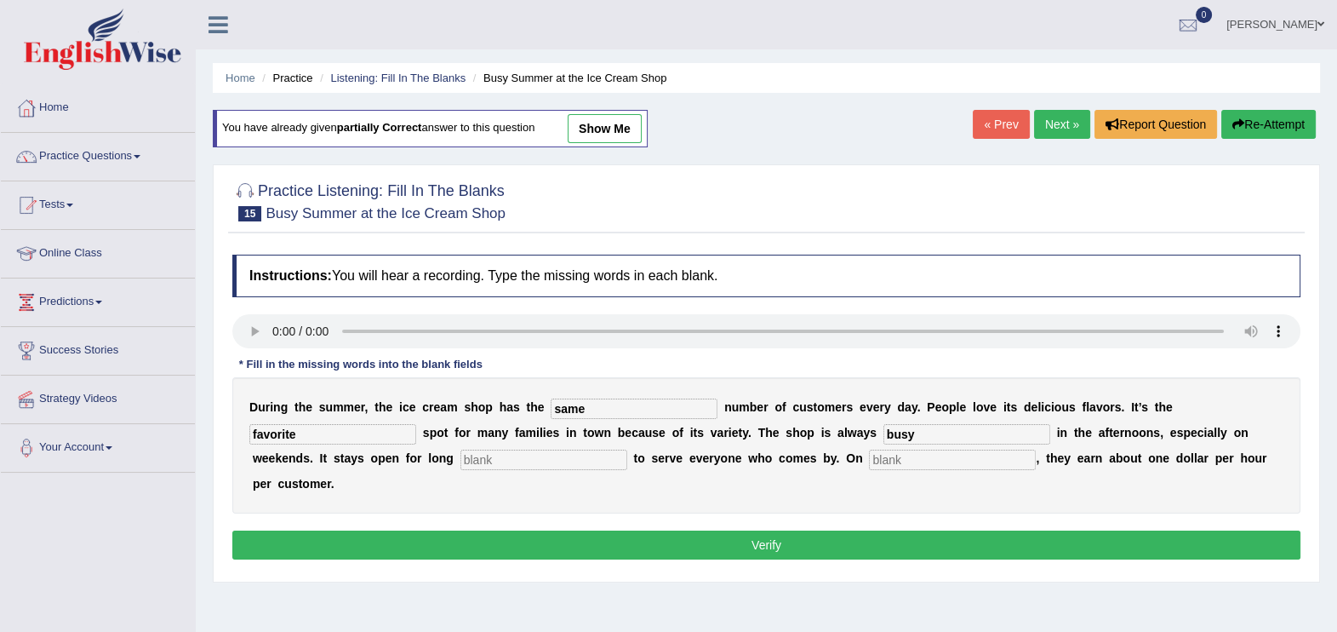
type input "busy"
click at [461, 463] on input "text" at bounding box center [544, 459] width 167 height 20
type input "hours"
click at [869, 463] on input "text" at bounding box center [952, 459] width 167 height 20
type input "average"
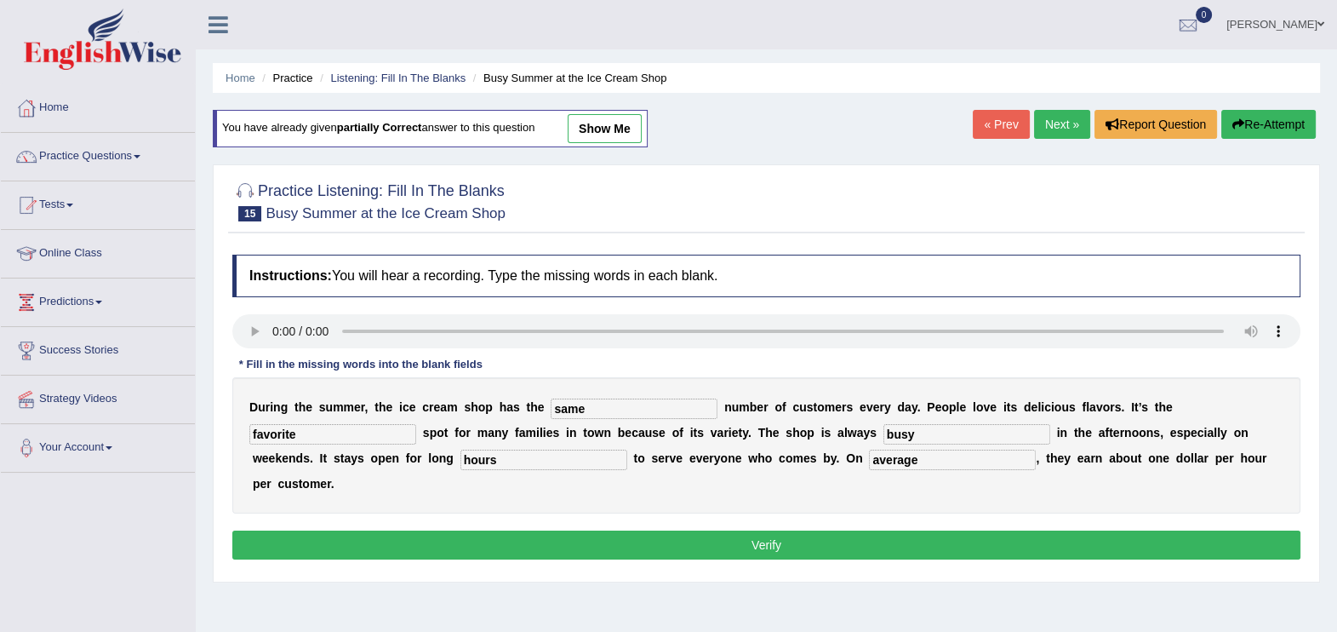
click at [758, 530] on button "Verify" at bounding box center [766, 544] width 1068 height 29
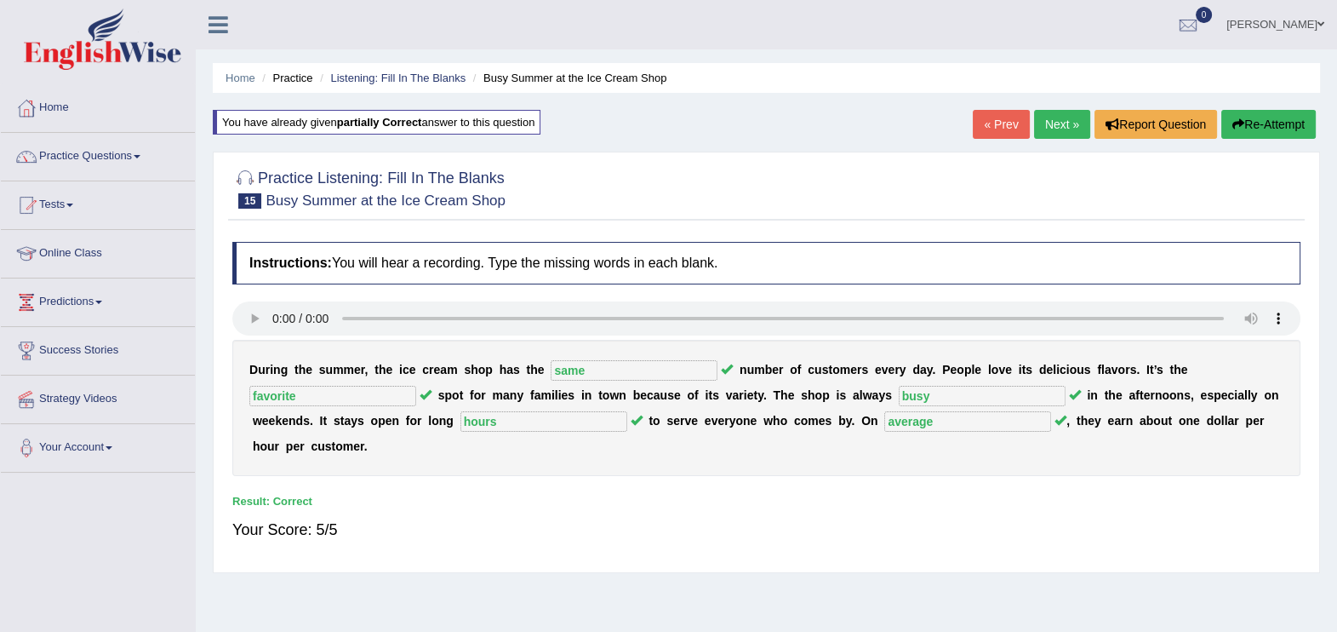
click at [758, 512] on div "Your Score: 5/5" at bounding box center [766, 529] width 1068 height 41
click at [100, 162] on link "Practice Questions" at bounding box center [98, 154] width 194 height 43
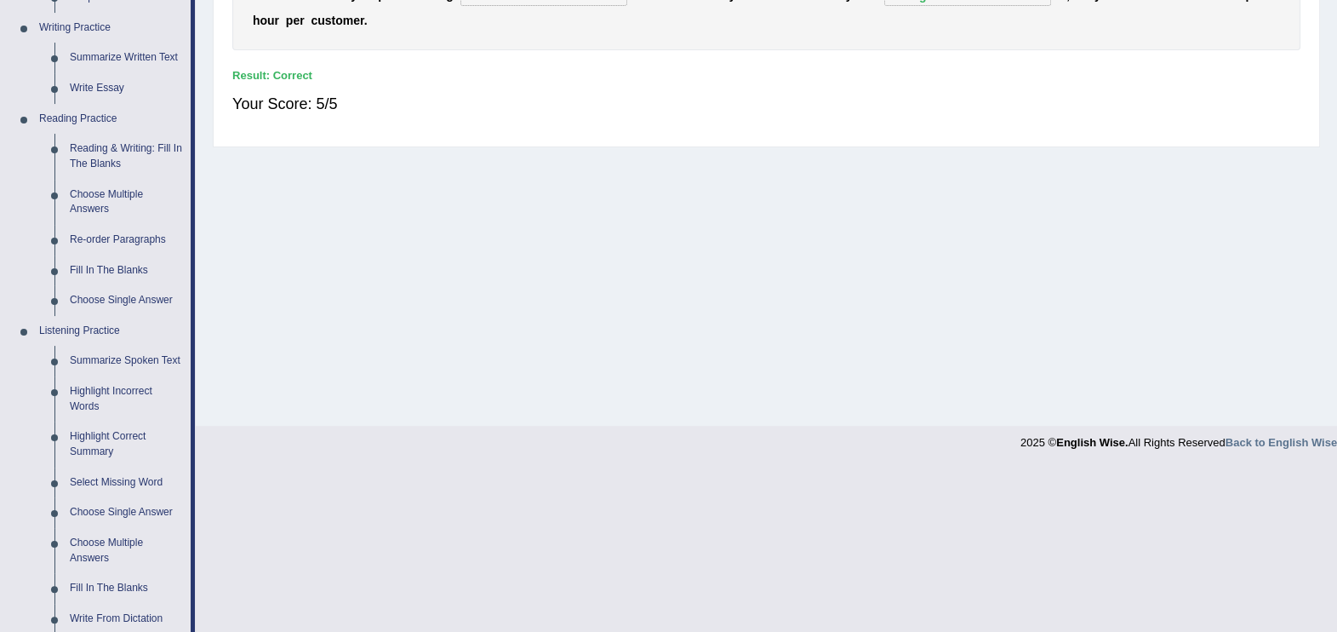
scroll to position [525, 0]
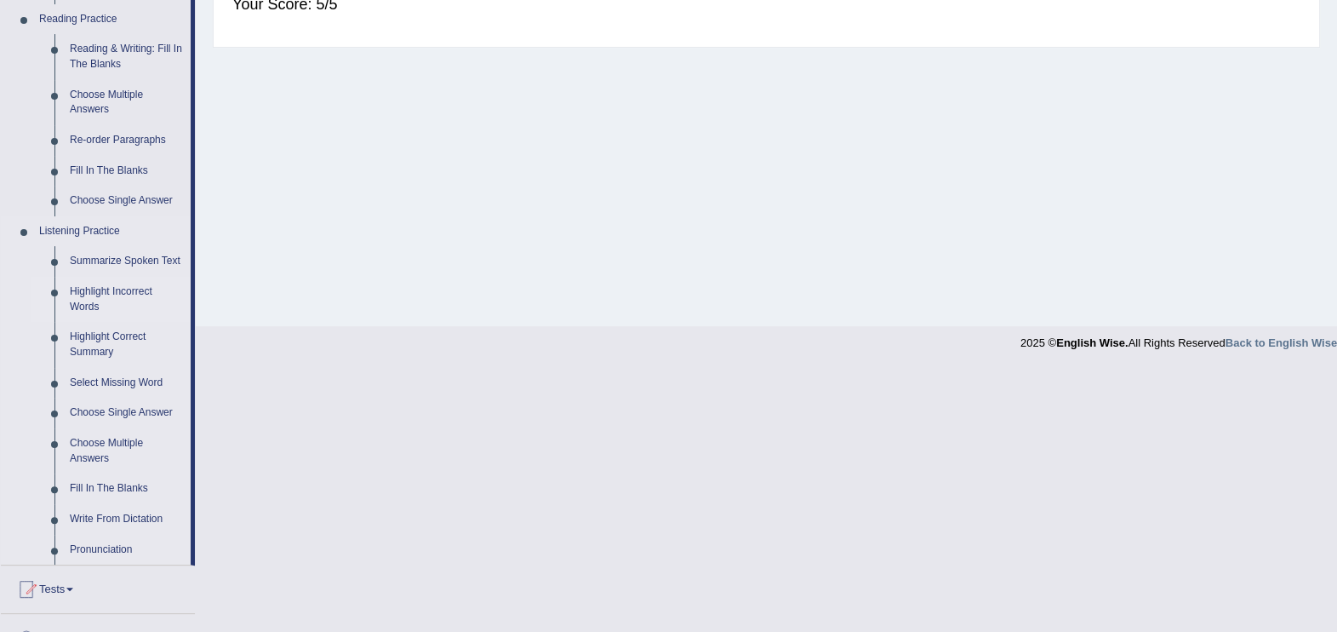
click at [106, 292] on link "Highlight Incorrect Words" at bounding box center [126, 299] width 129 height 45
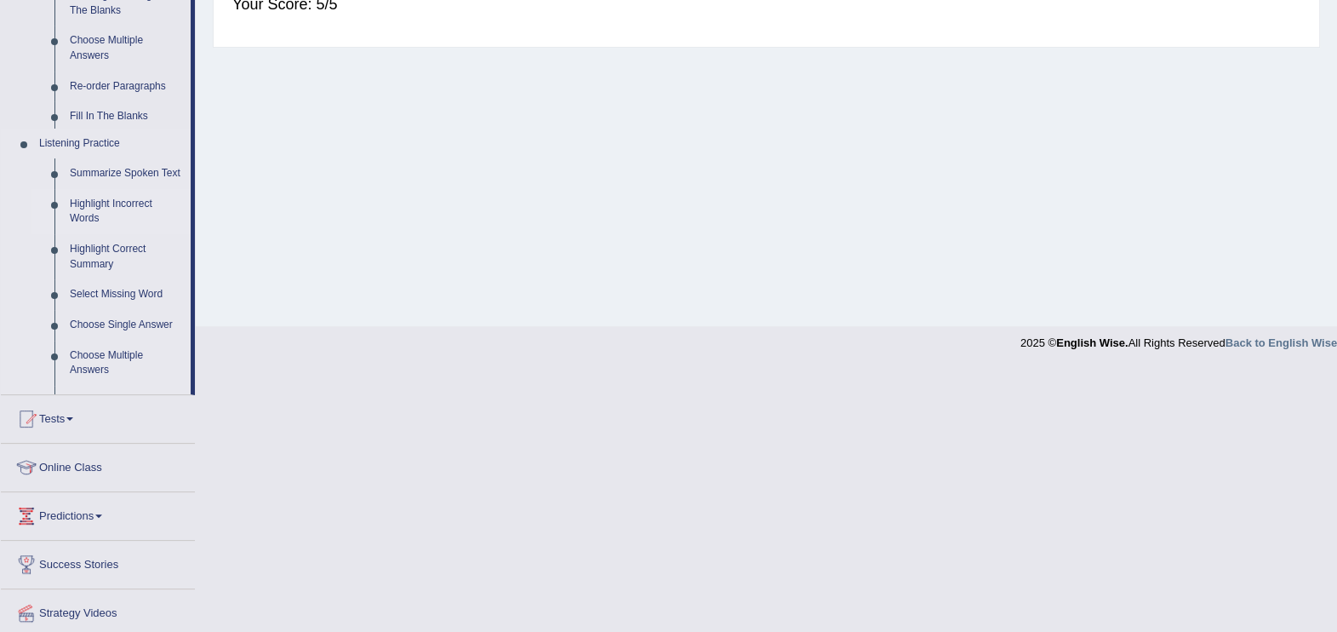
scroll to position [261, 0]
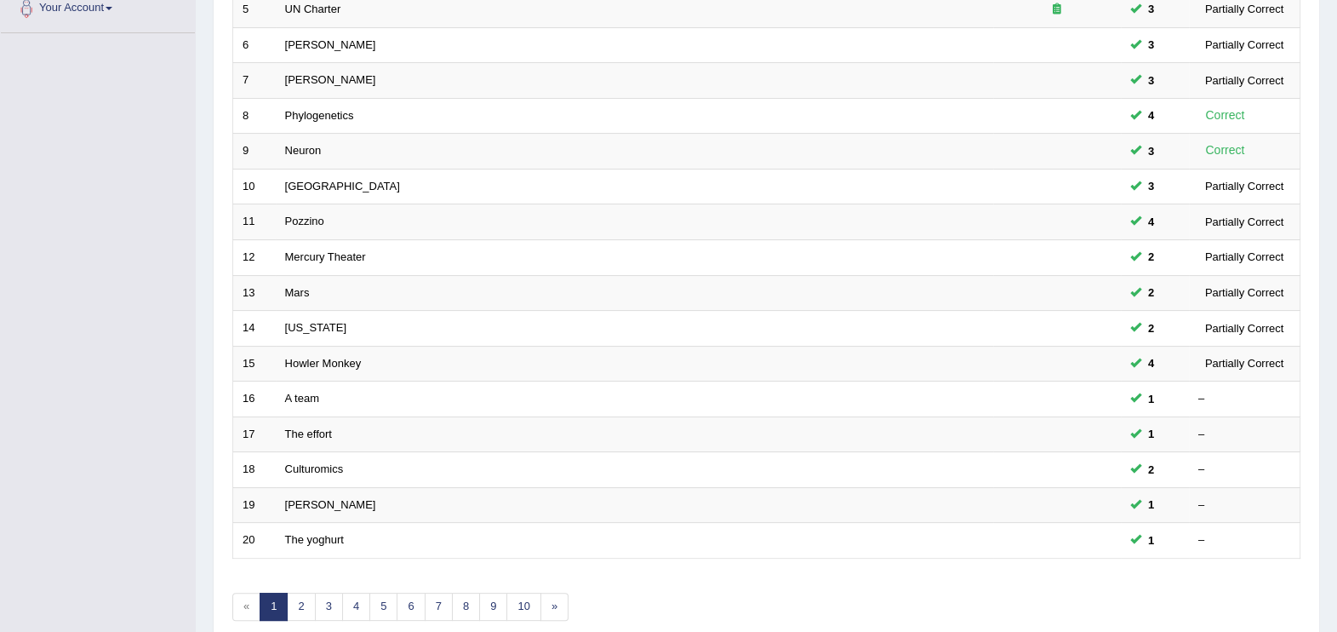
scroll to position [490, 0]
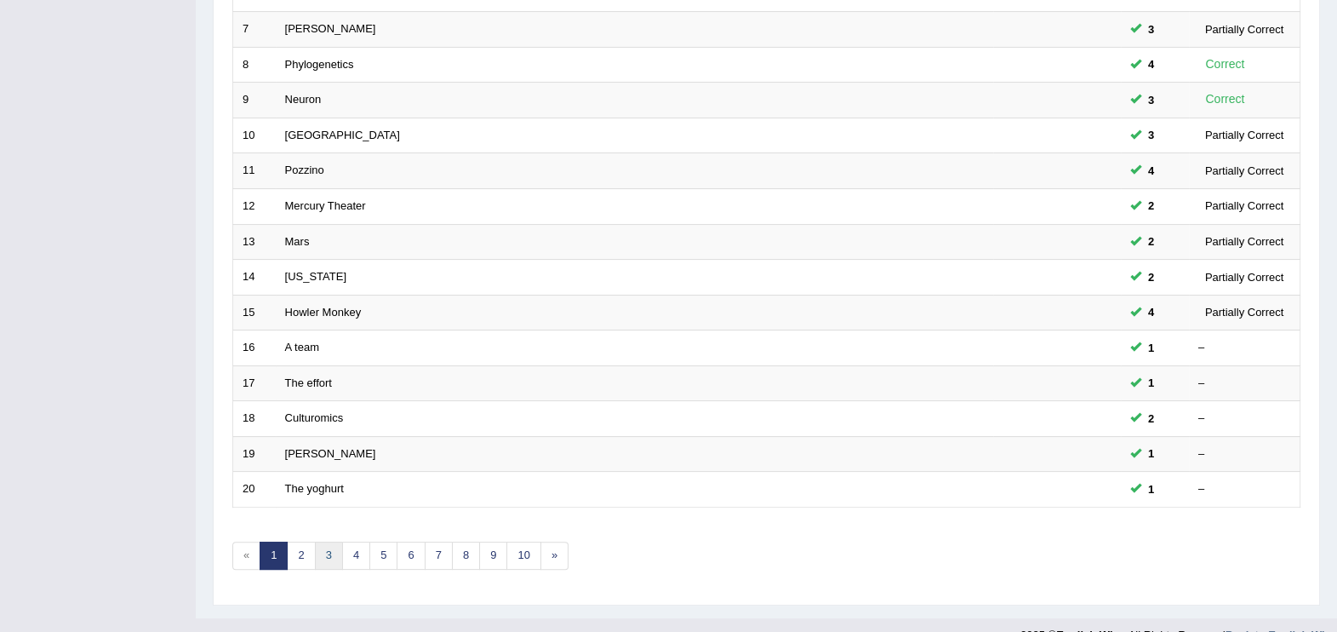
click at [315, 541] on link "3" at bounding box center [329, 555] width 28 height 28
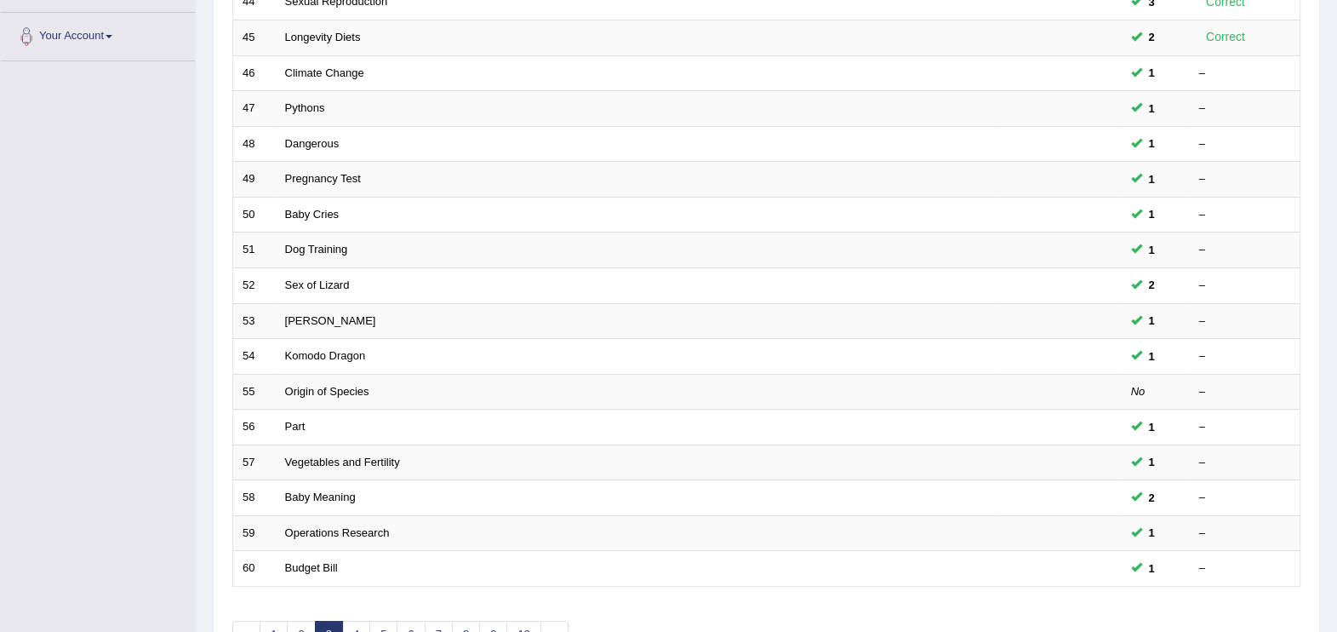
scroll to position [490, 0]
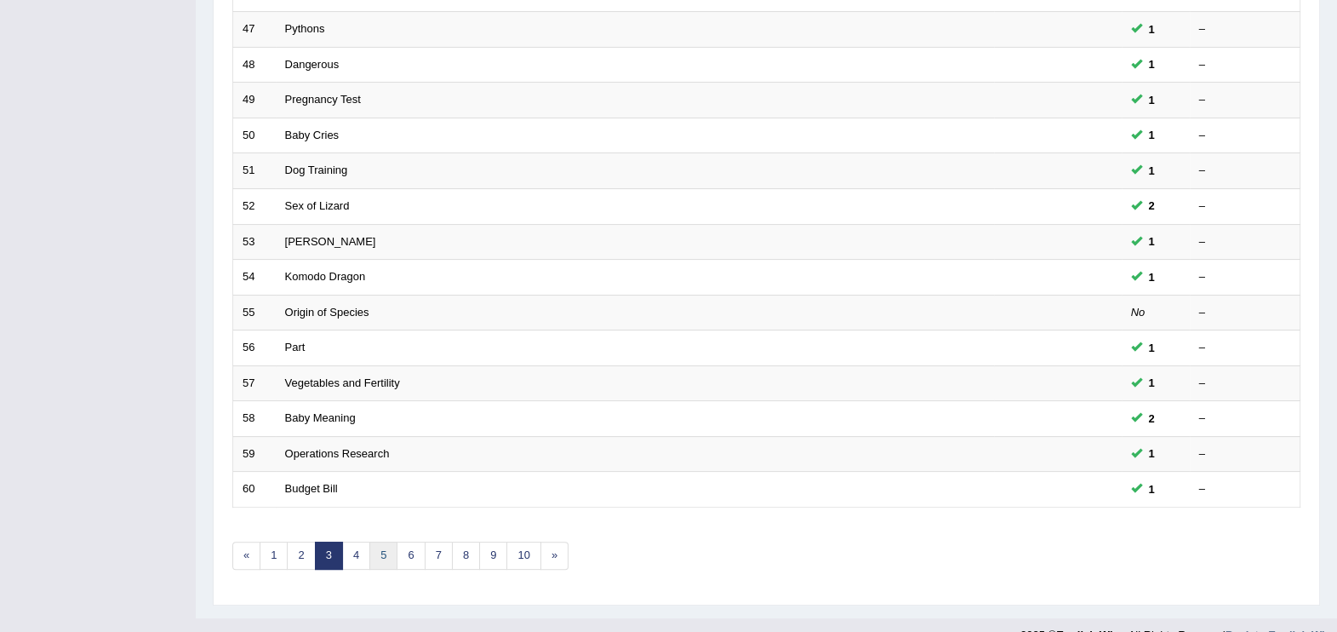
click at [381, 541] on link "5" at bounding box center [383, 555] width 28 height 28
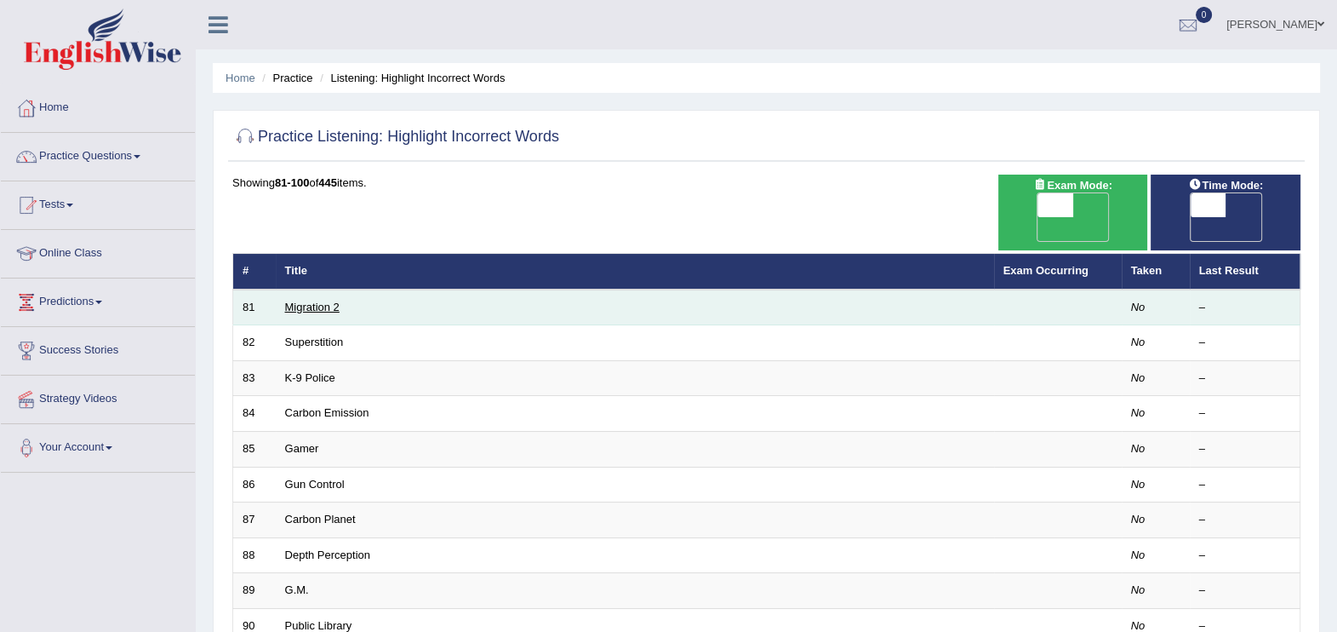
click at [317, 300] on link "Migration 2" at bounding box center [312, 306] width 54 height 13
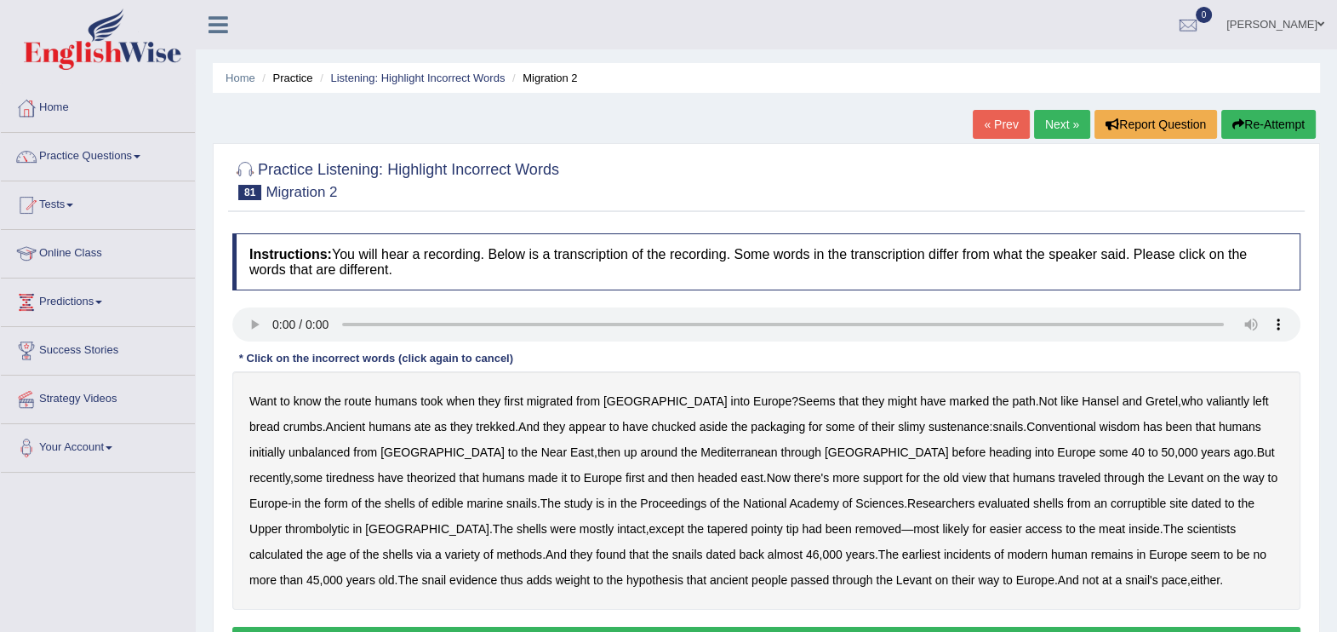
click at [1206, 403] on b "valiantly" at bounding box center [1227, 401] width 43 height 14
click at [289, 447] on b "unbalanced" at bounding box center [319, 452] width 61 height 14
click at [375, 471] on b "tiredness" at bounding box center [350, 478] width 49 height 14
click at [1111, 506] on b "corruptible" at bounding box center [1138, 503] width 55 height 14
click at [944, 554] on b "incidents" at bounding box center [967, 554] width 47 height 14
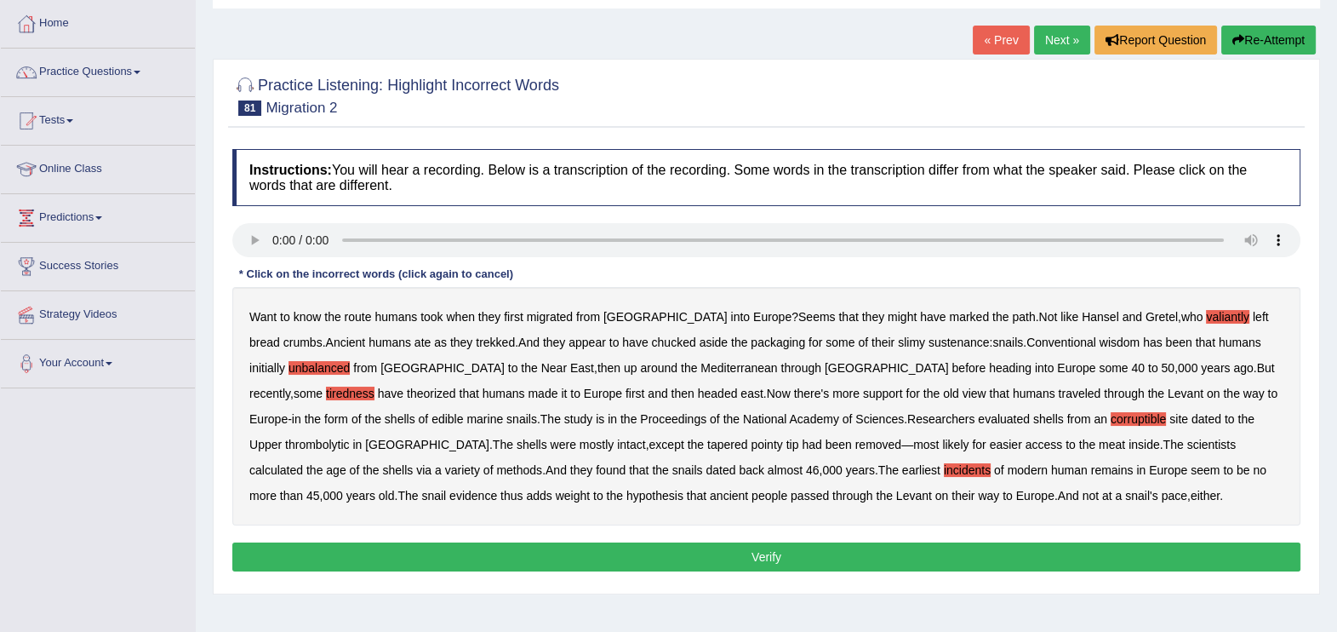
scroll to position [128, 0]
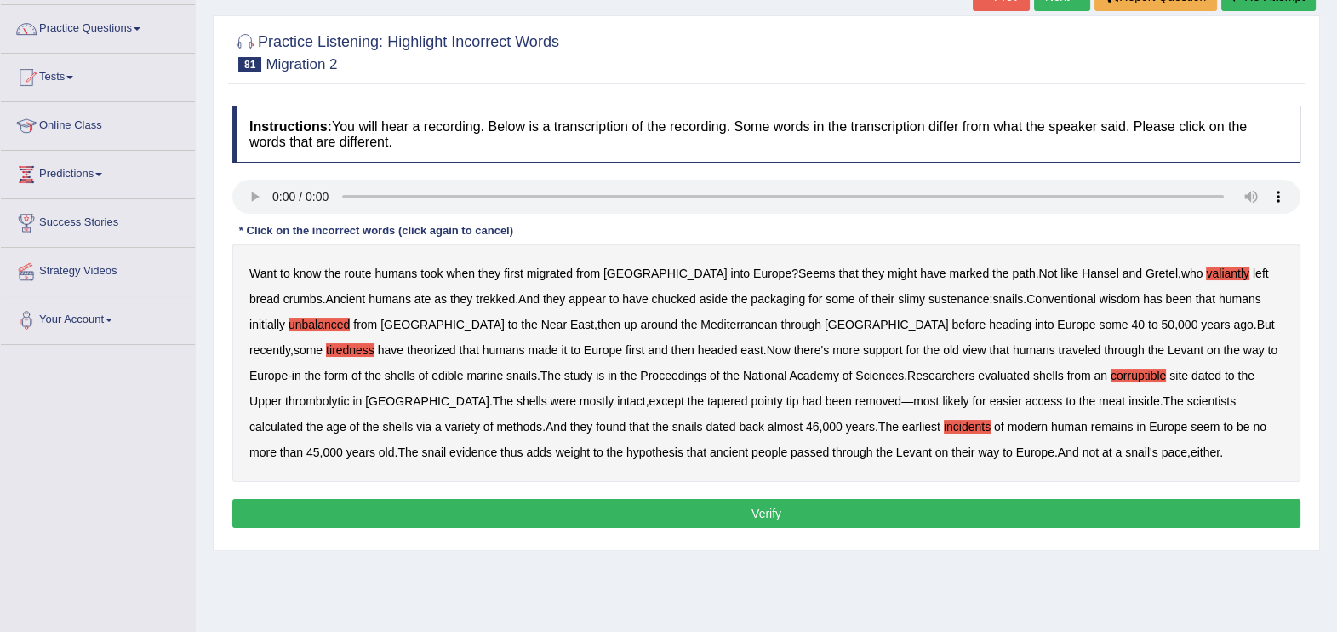
click at [801, 518] on button "Verify" at bounding box center [766, 513] width 1068 height 29
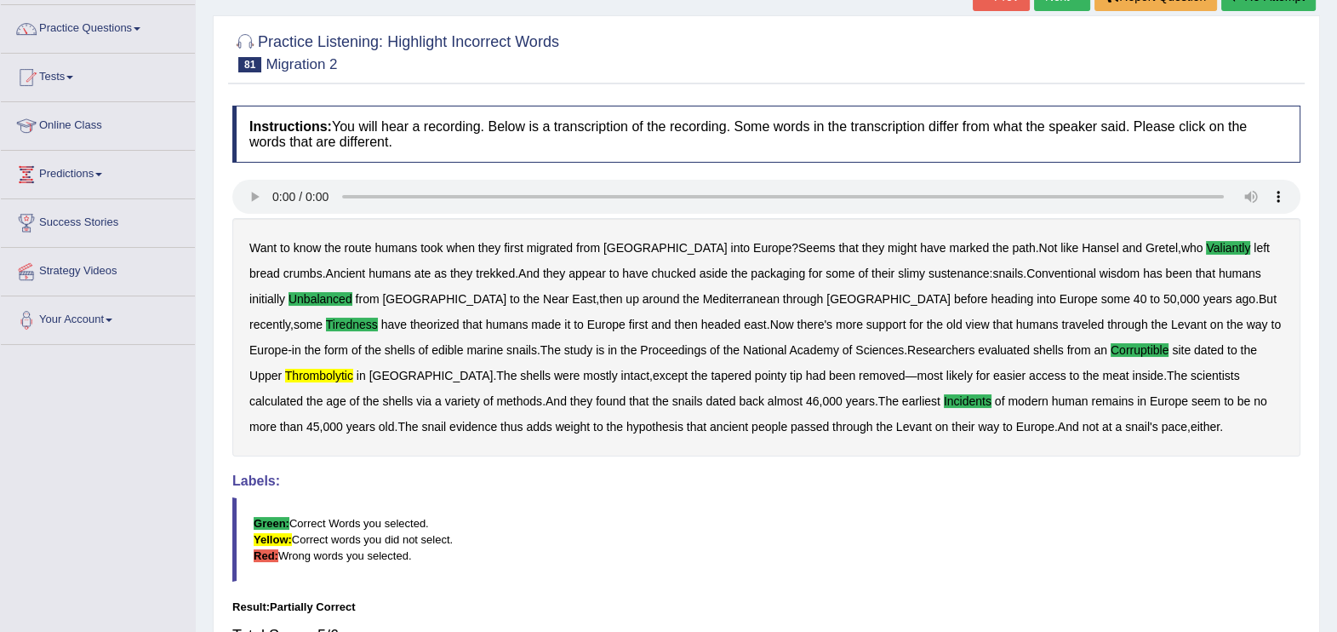
click at [1136, 335] on div "Want to know the route humans took when they first migrated from Africa into Eu…" at bounding box center [766, 337] width 1068 height 238
click at [353, 369] on b "thrombolytic" at bounding box center [319, 376] width 68 height 14
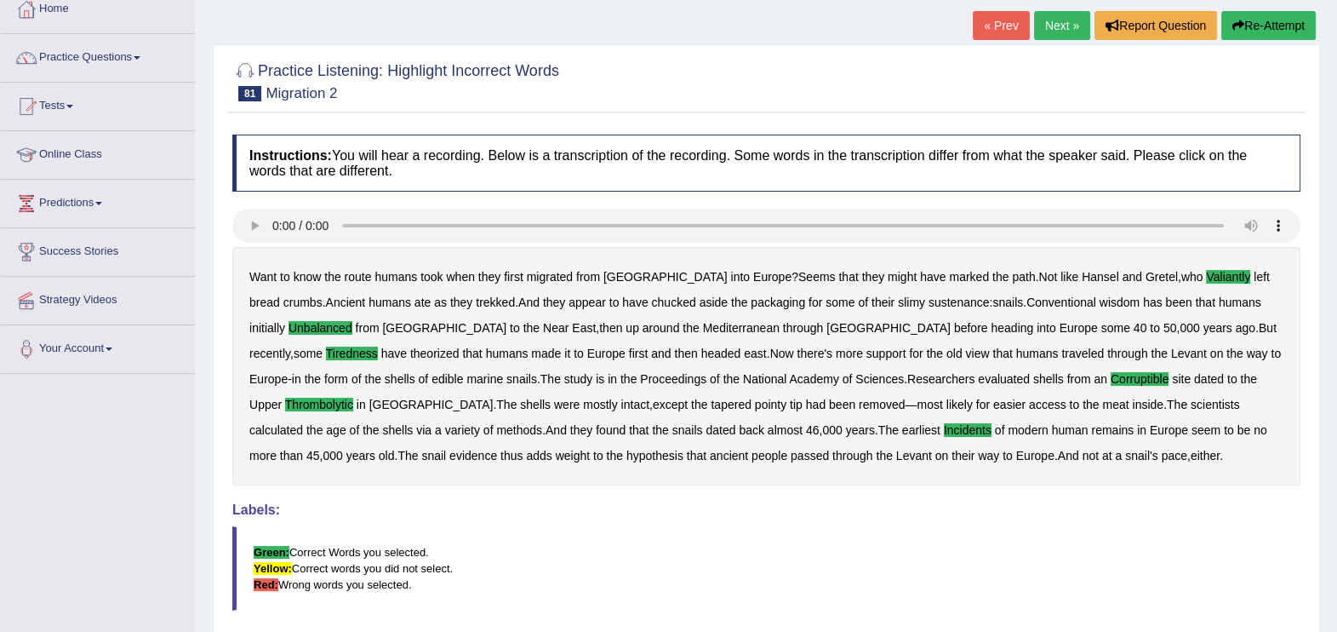
scroll to position [84, 0]
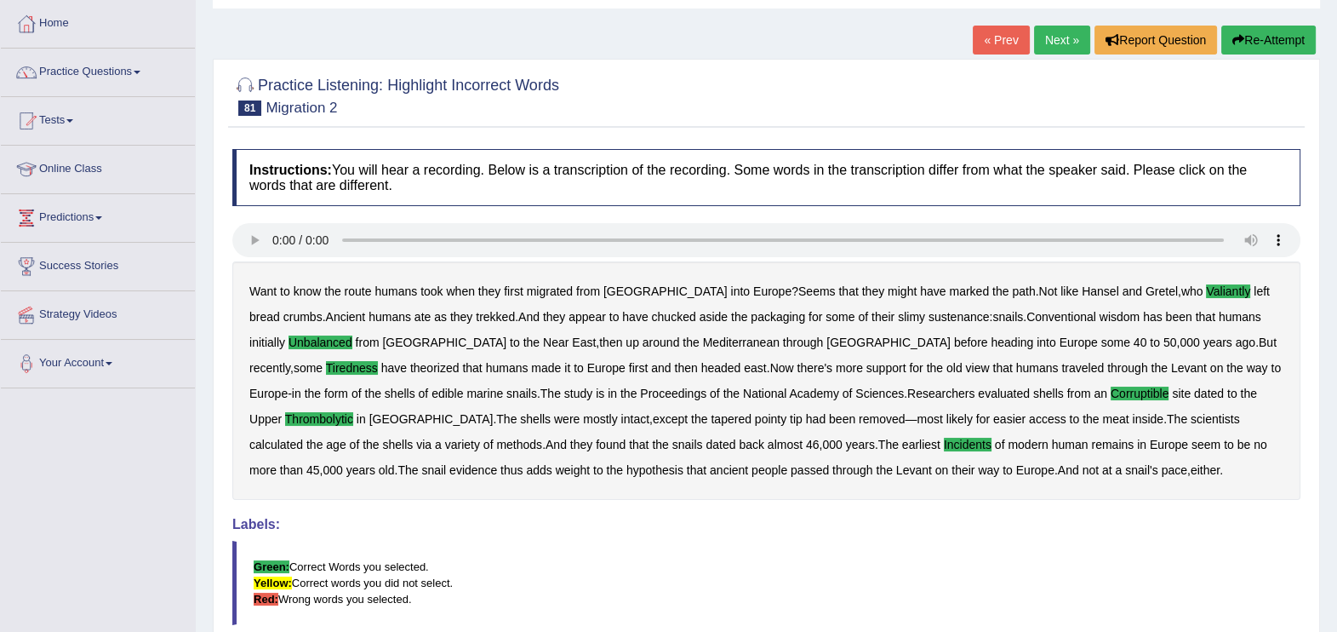
click at [1061, 43] on link "Next »" at bounding box center [1062, 40] width 56 height 29
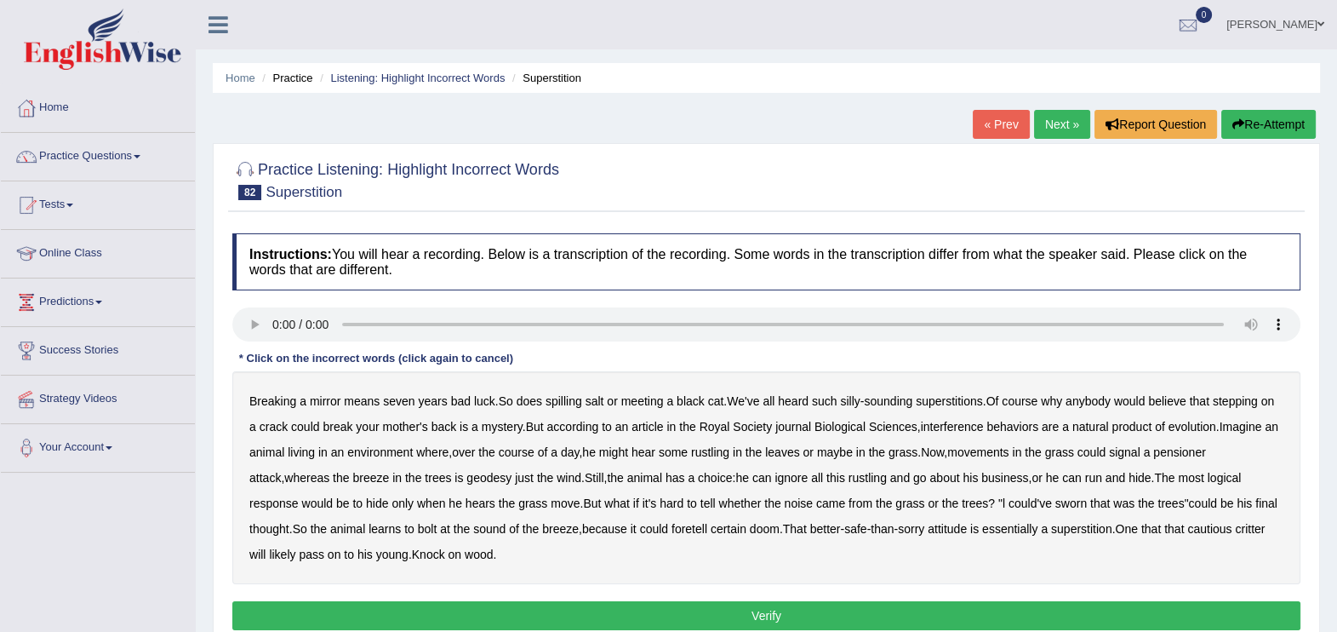
click at [967, 428] on b "interference" at bounding box center [952, 427] width 63 height 14
click at [1190, 455] on b "pensioner" at bounding box center [1179, 452] width 53 height 14
click at [466, 477] on b "geodesy" at bounding box center [488, 478] width 45 height 14
click at [743, 603] on button "Verify" at bounding box center [766, 615] width 1068 height 29
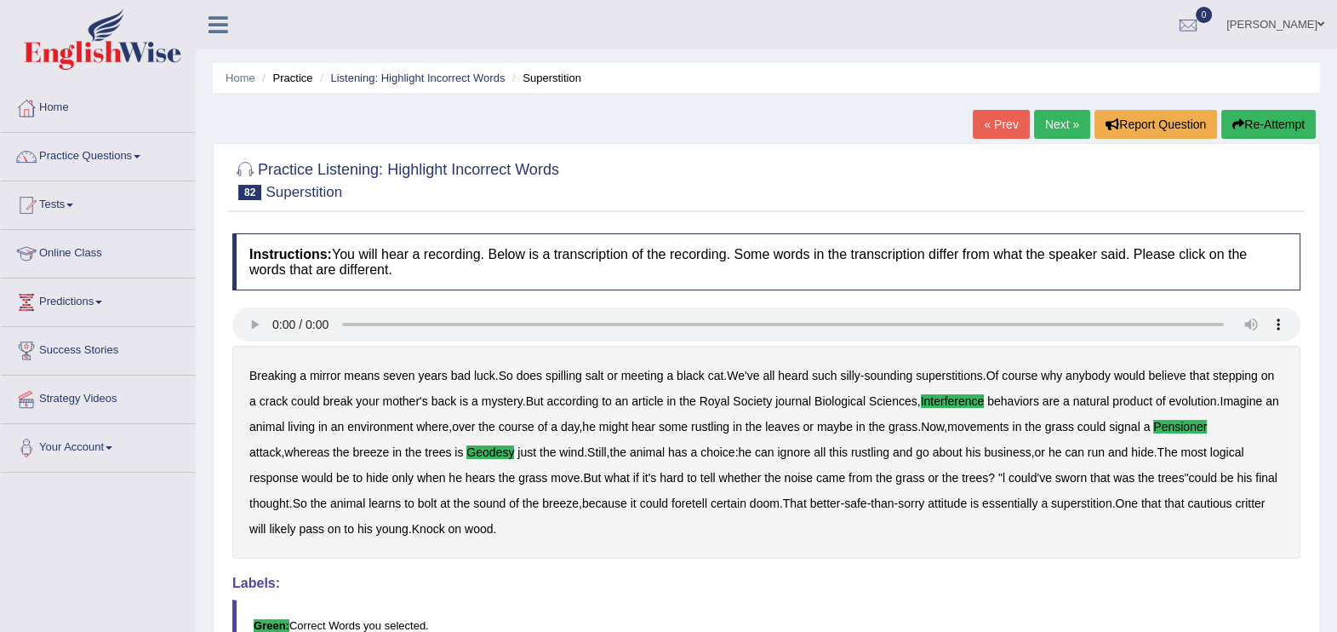
click at [1052, 129] on link "Next »" at bounding box center [1062, 124] width 56 height 29
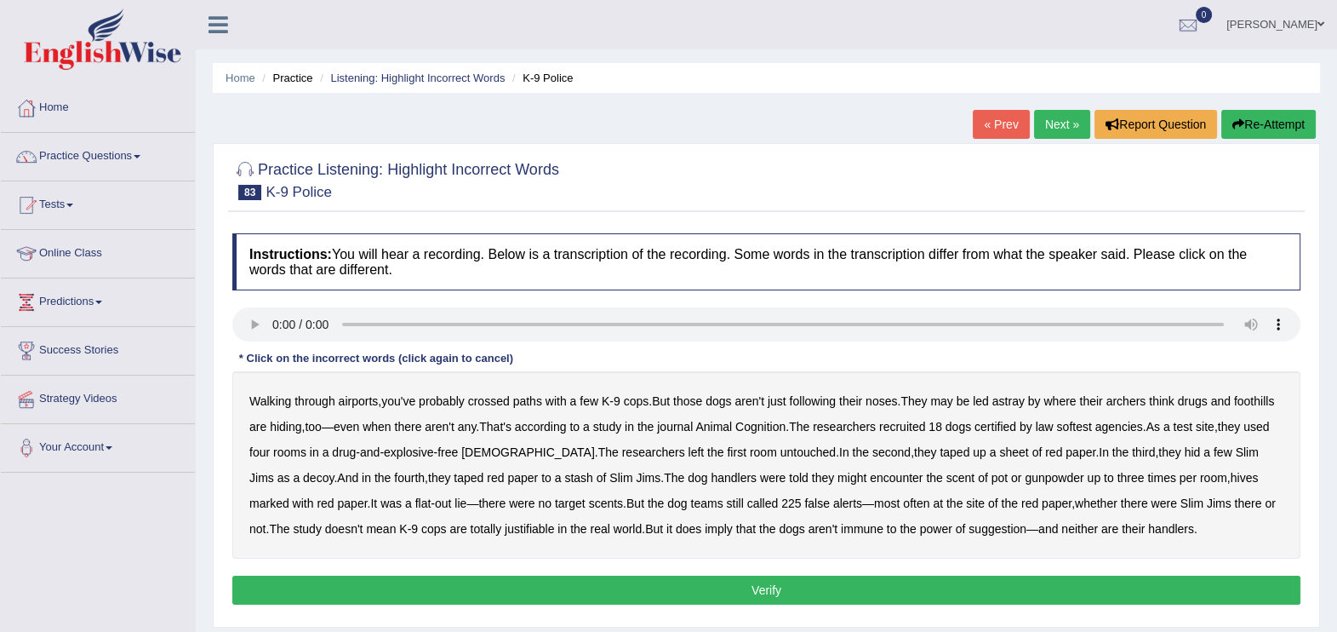
click at [1290, 548] on div "Walking through airports , you've probably crossed paths with a few K - 9 cops …" at bounding box center [766, 464] width 1068 height 187
click at [1141, 398] on b "archers" at bounding box center [1127, 401] width 40 height 14
click at [1078, 430] on b "softest" at bounding box center [1073, 427] width 35 height 14
click at [1231, 474] on b "hives" at bounding box center [1245, 478] width 28 height 14
click at [505, 528] on b "justifiable" at bounding box center [529, 529] width 49 height 14
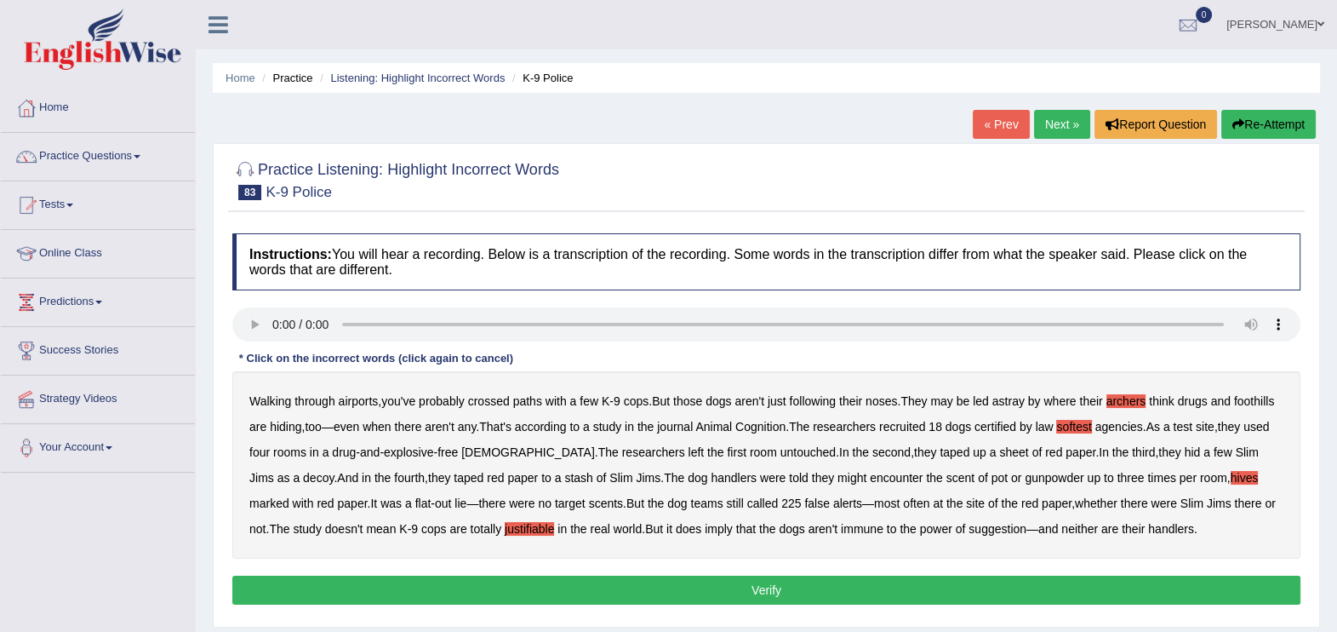
click at [957, 578] on button "Verify" at bounding box center [766, 589] width 1068 height 29
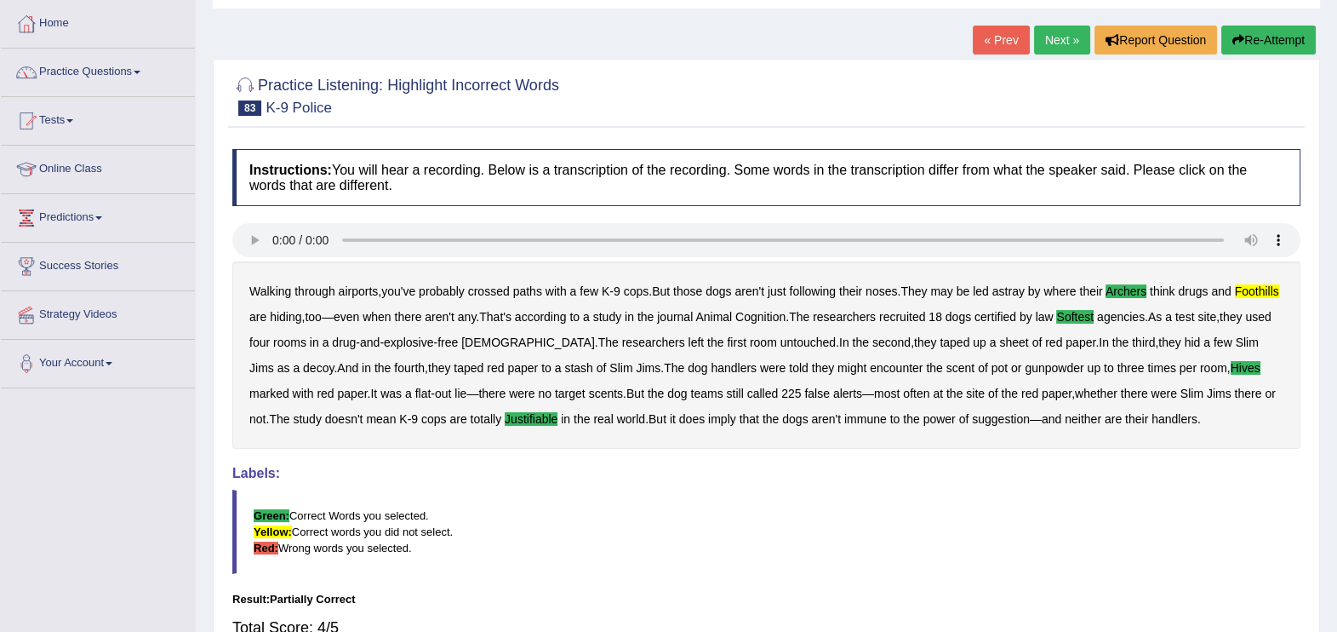
scroll to position [42, 0]
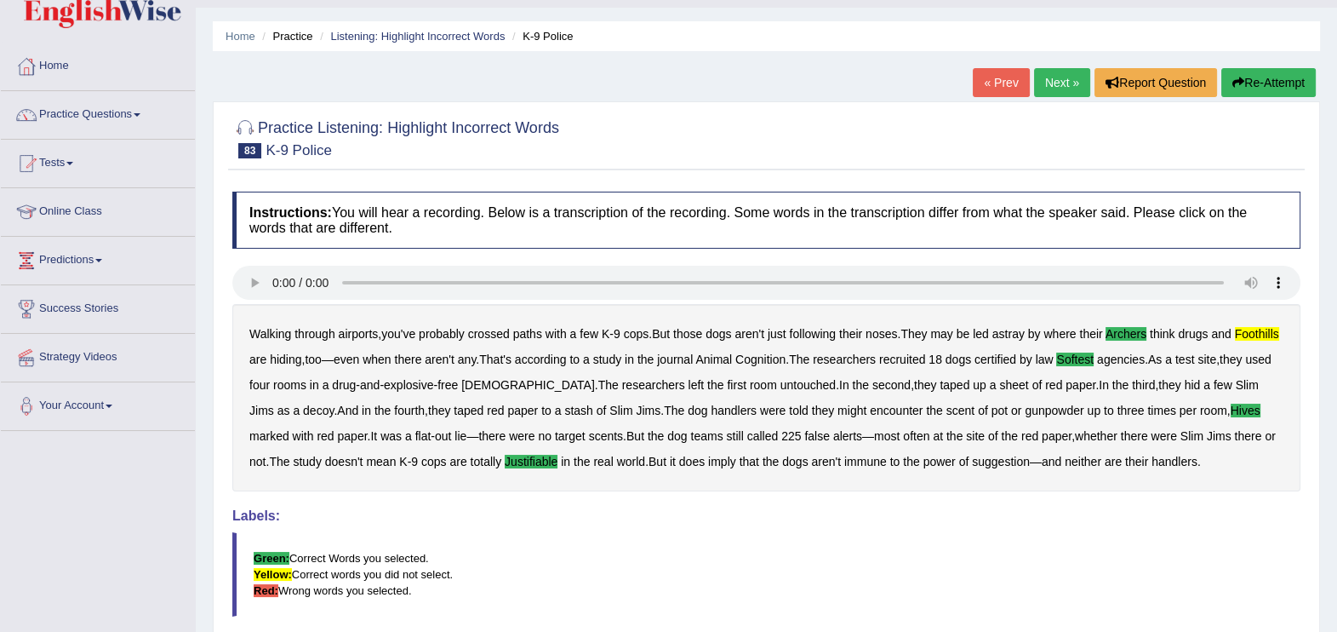
click at [1053, 75] on link "Next »" at bounding box center [1062, 82] width 56 height 29
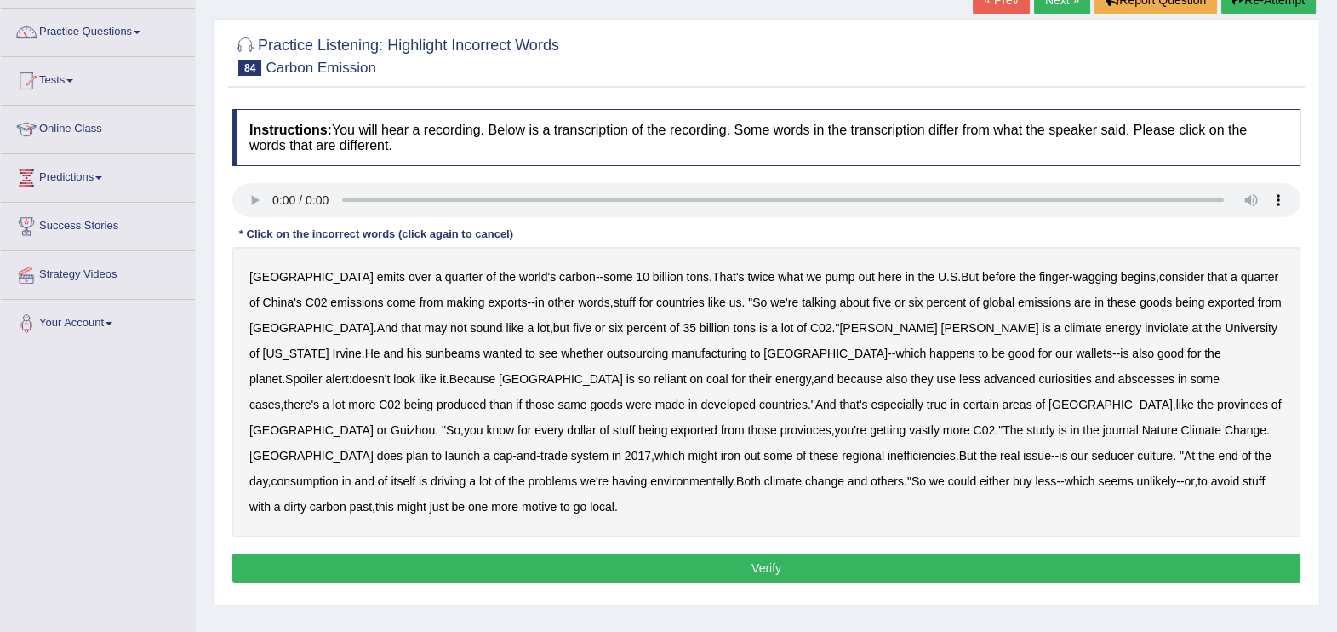
scroll to position [128, 0]
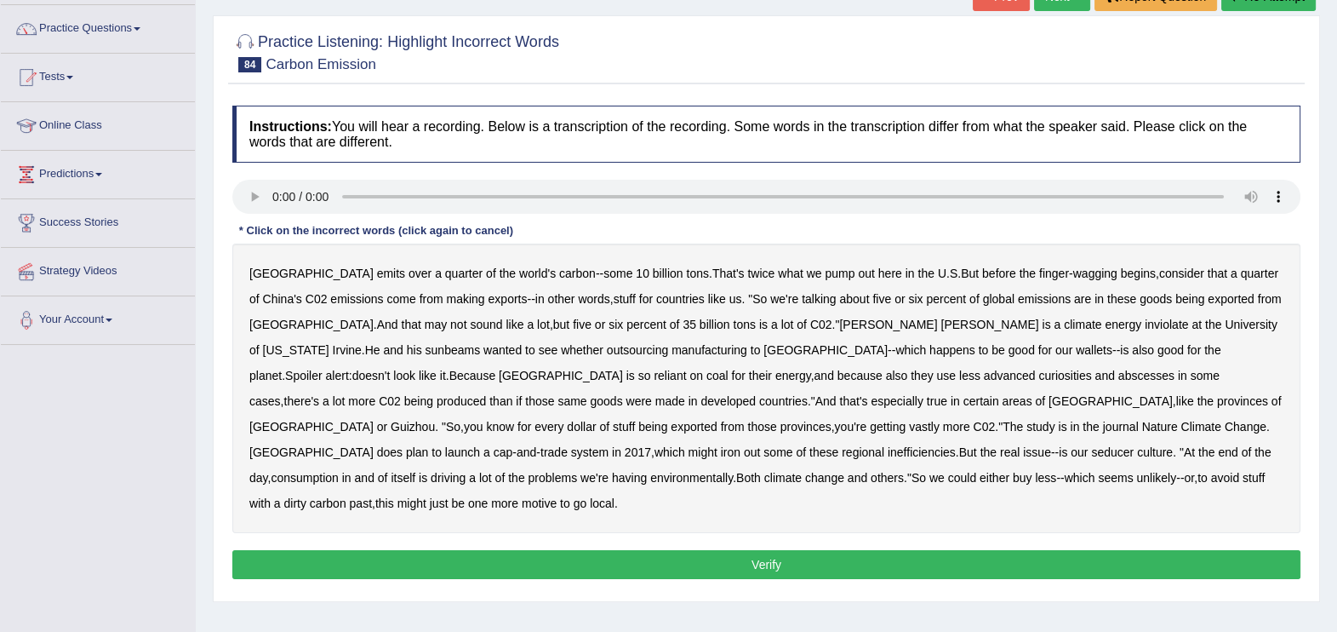
click at [1145, 322] on b "inviolate" at bounding box center [1166, 325] width 43 height 14
click at [481, 343] on b "sunbeams" at bounding box center [453, 350] width 55 height 14
click at [522, 343] on b "wanted" at bounding box center [502, 350] width 38 height 14
click at [1038, 370] on b "curiosities" at bounding box center [1064, 376] width 53 height 14
click at [1118, 373] on b "abscesses" at bounding box center [1146, 376] width 56 height 14
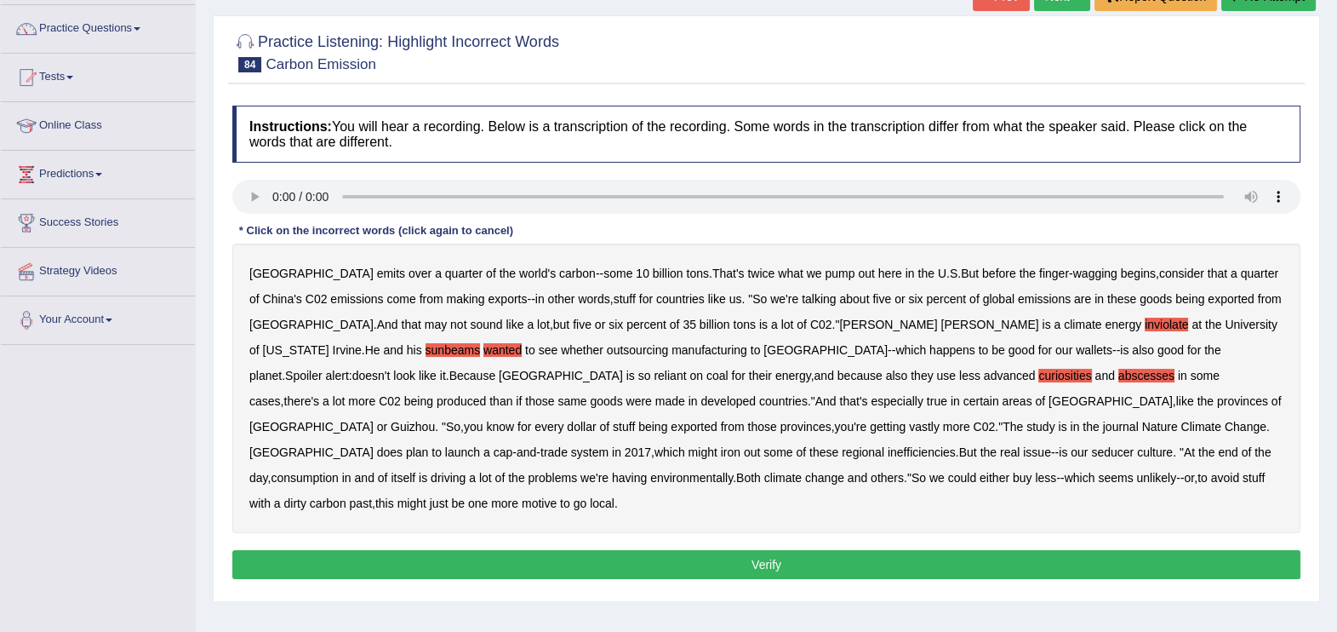
click at [826, 550] on button "Verify" at bounding box center [766, 564] width 1068 height 29
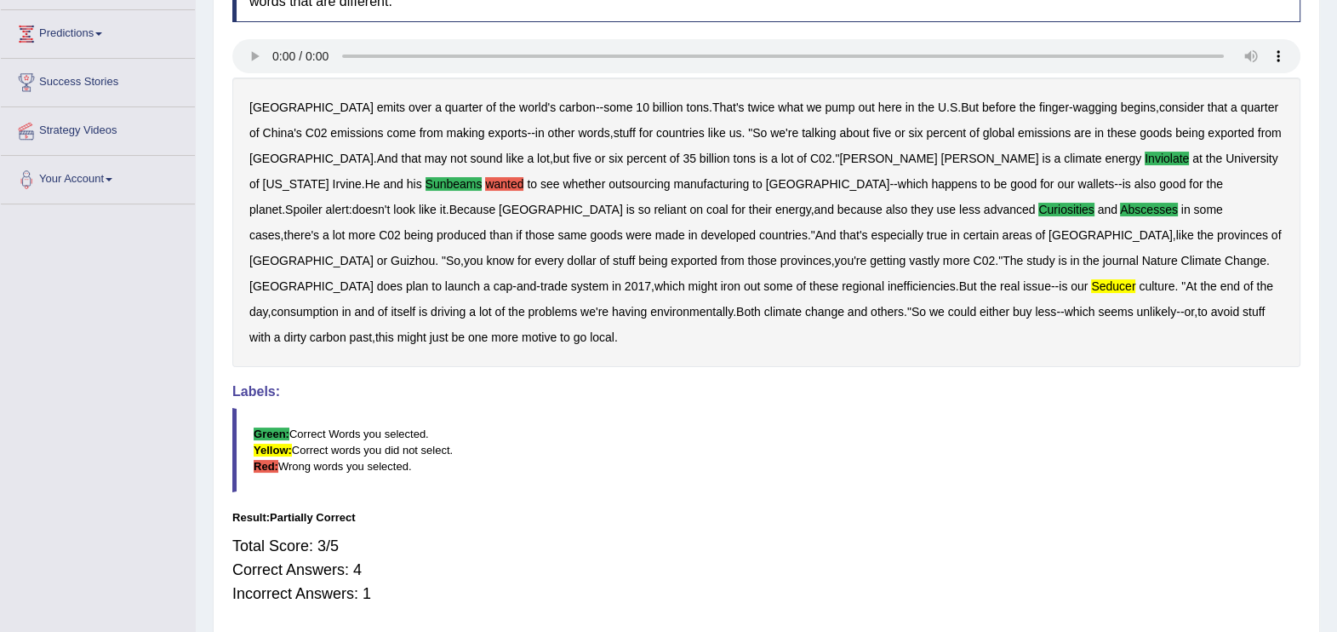
scroll to position [298, 0]
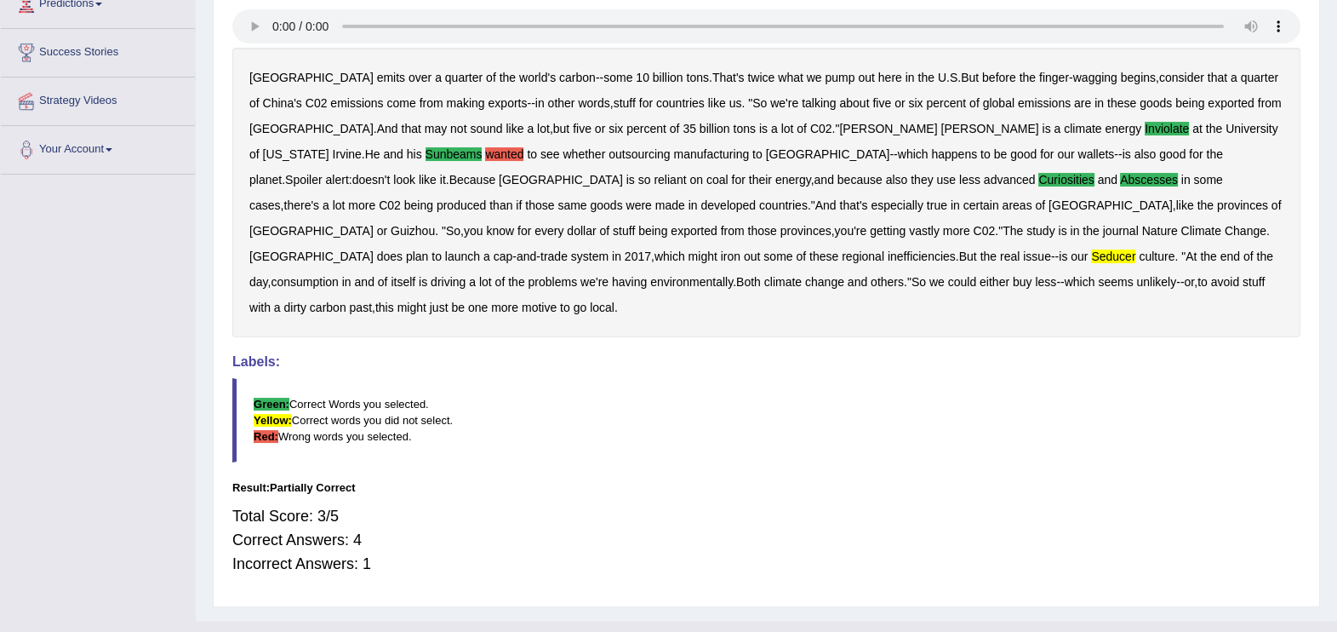
click at [523, 147] on b "wanted" at bounding box center [504, 154] width 38 height 14
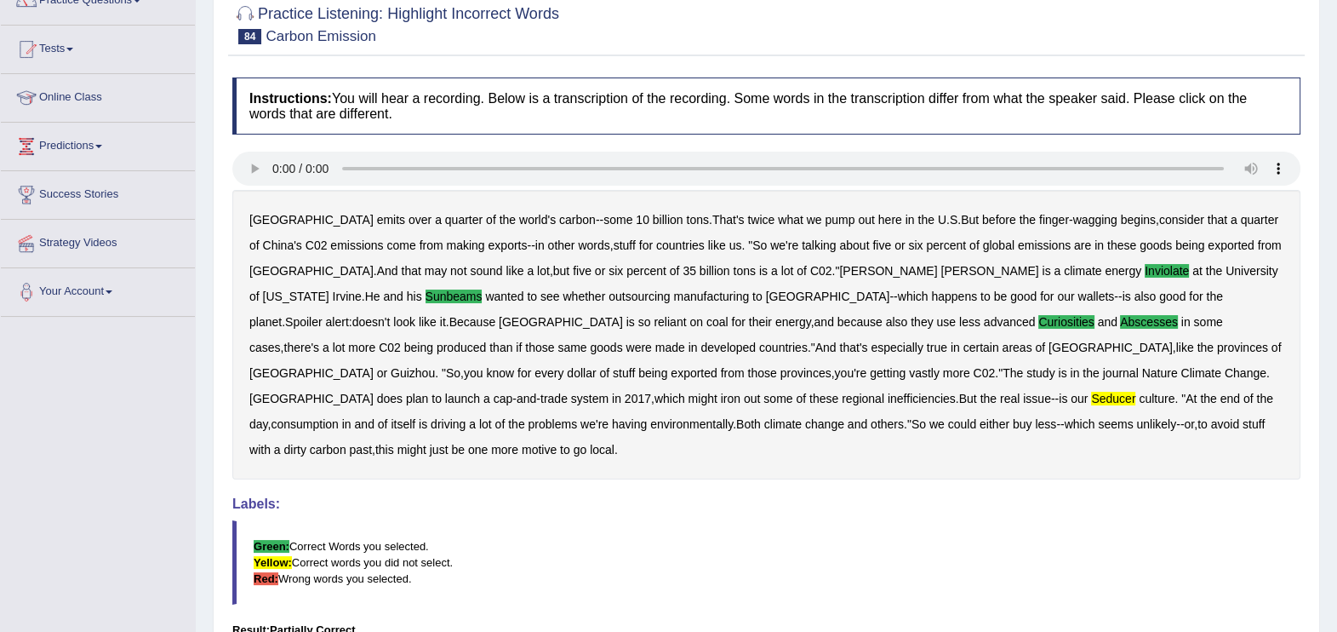
scroll to position [71, 0]
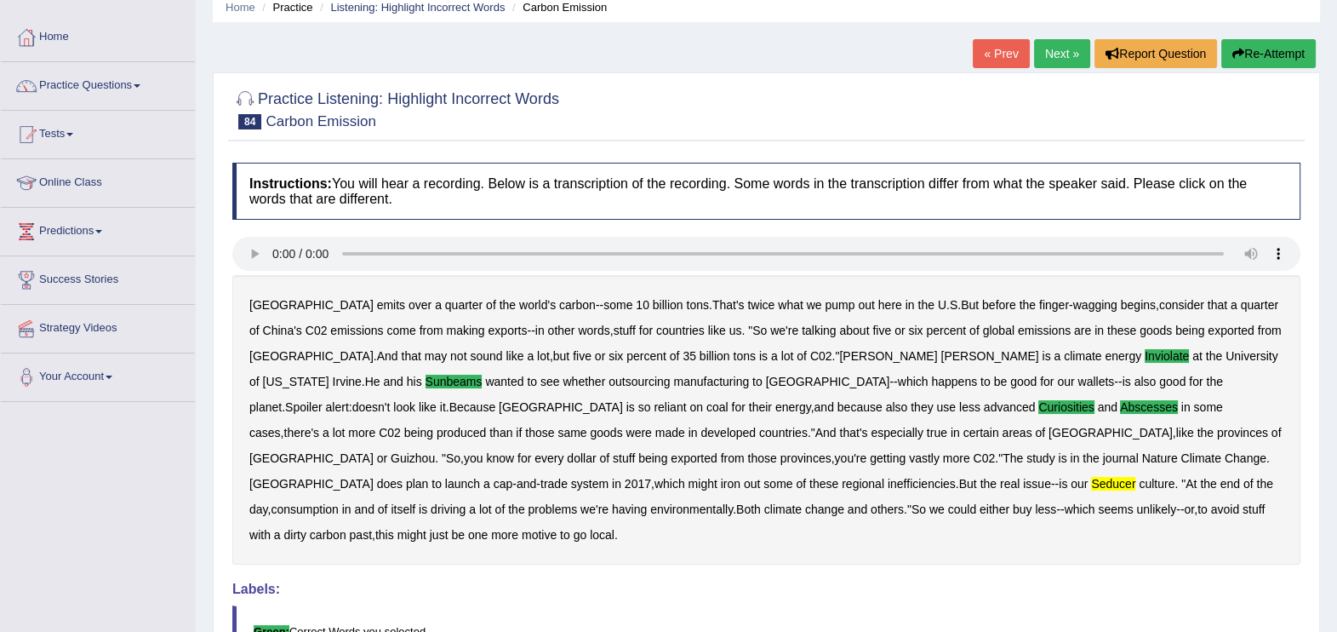
click at [1252, 47] on button "Re-Attempt" at bounding box center [1268, 53] width 94 height 29
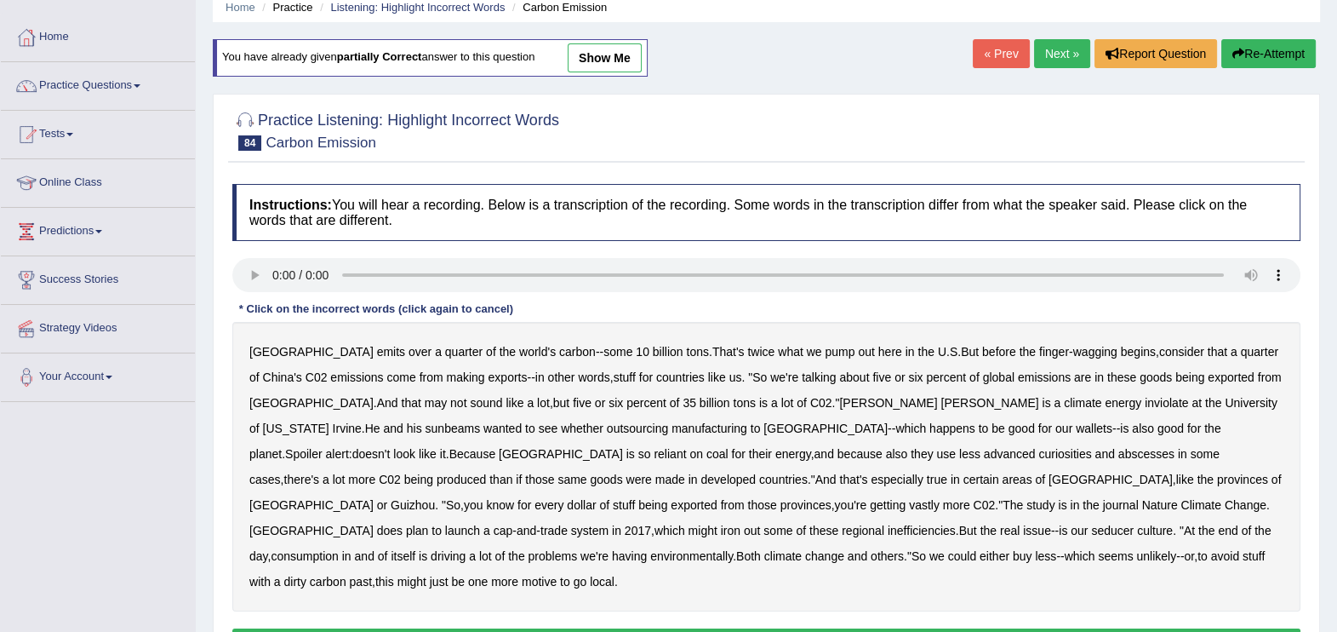
click at [1145, 400] on b "inviolate" at bounding box center [1166, 403] width 43 height 14
click at [481, 421] on b "sunbeams" at bounding box center [453, 428] width 55 height 14
click at [1038, 451] on b "curiosities" at bounding box center [1064, 454] width 53 height 14
click at [1118, 455] on b "abscesses" at bounding box center [1146, 454] width 56 height 14
click at [1091, 529] on b "seducer" at bounding box center [1112, 530] width 43 height 14
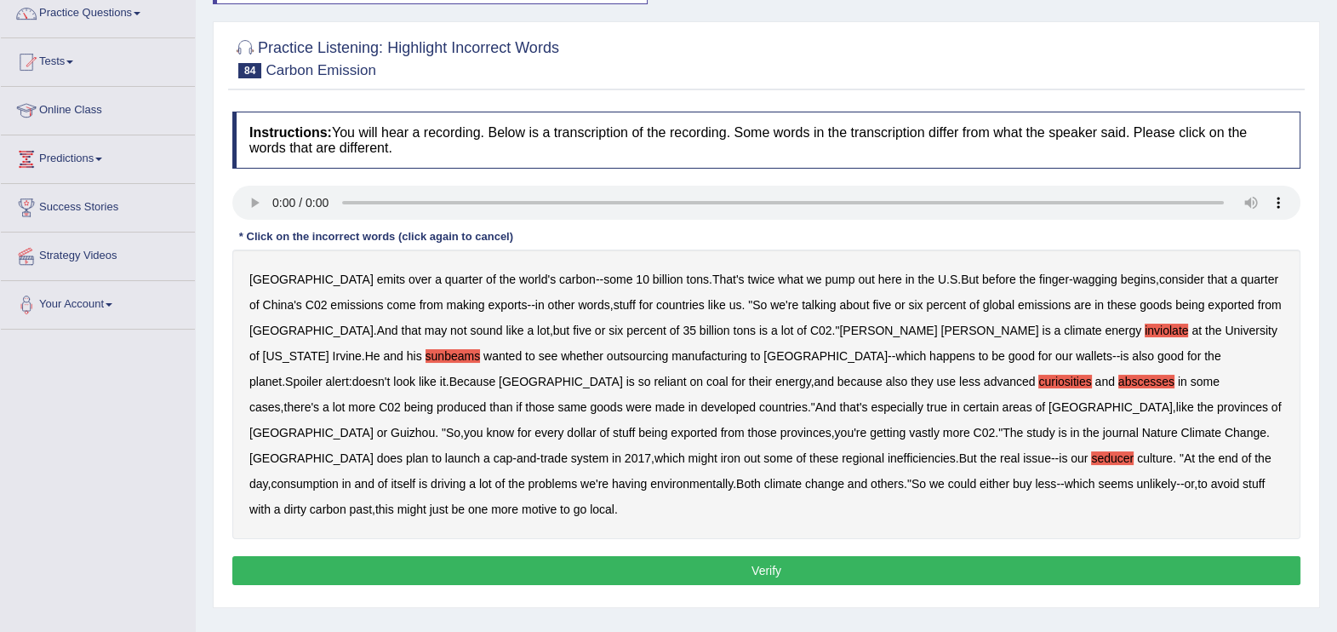
scroll to position [156, 0]
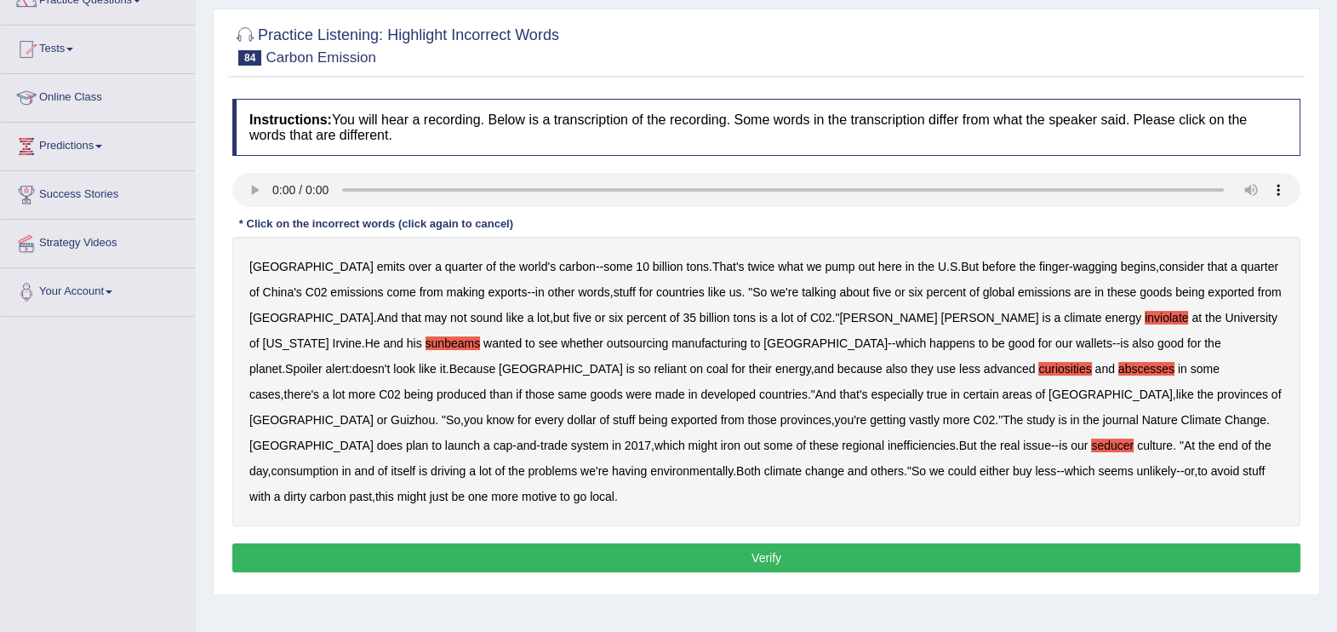
click at [761, 543] on button "Verify" at bounding box center [766, 557] width 1068 height 29
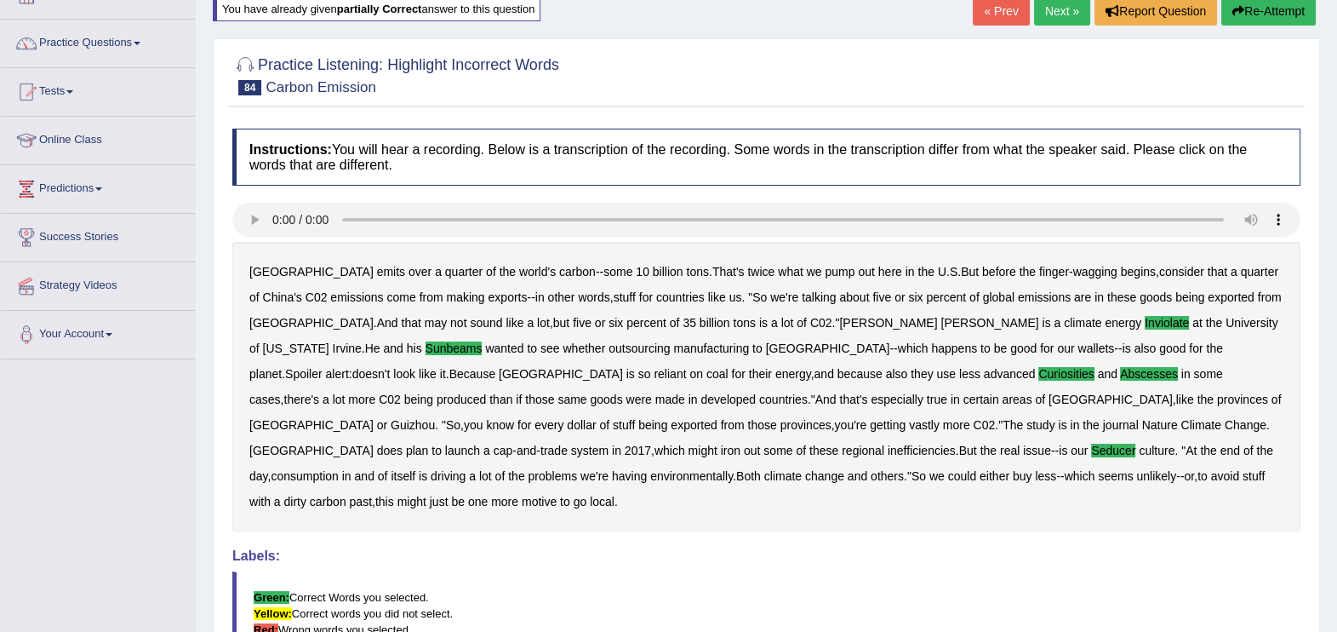
scroll to position [0, 0]
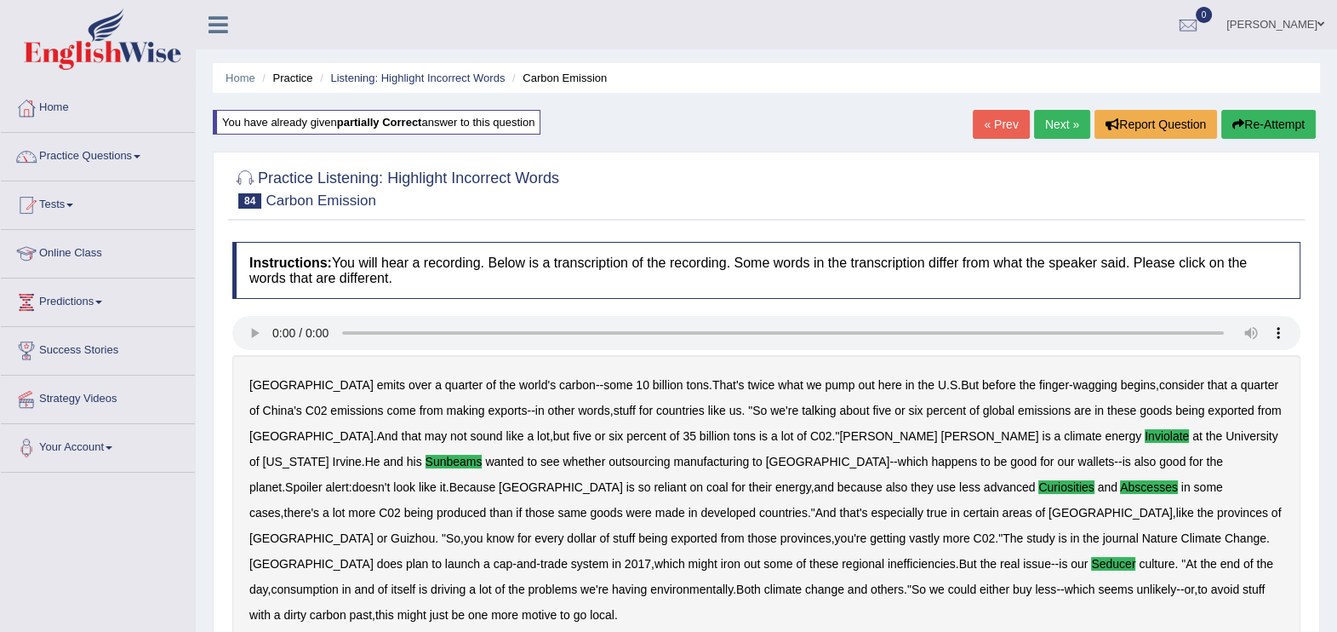
click at [1060, 119] on link "Next »" at bounding box center [1062, 124] width 56 height 29
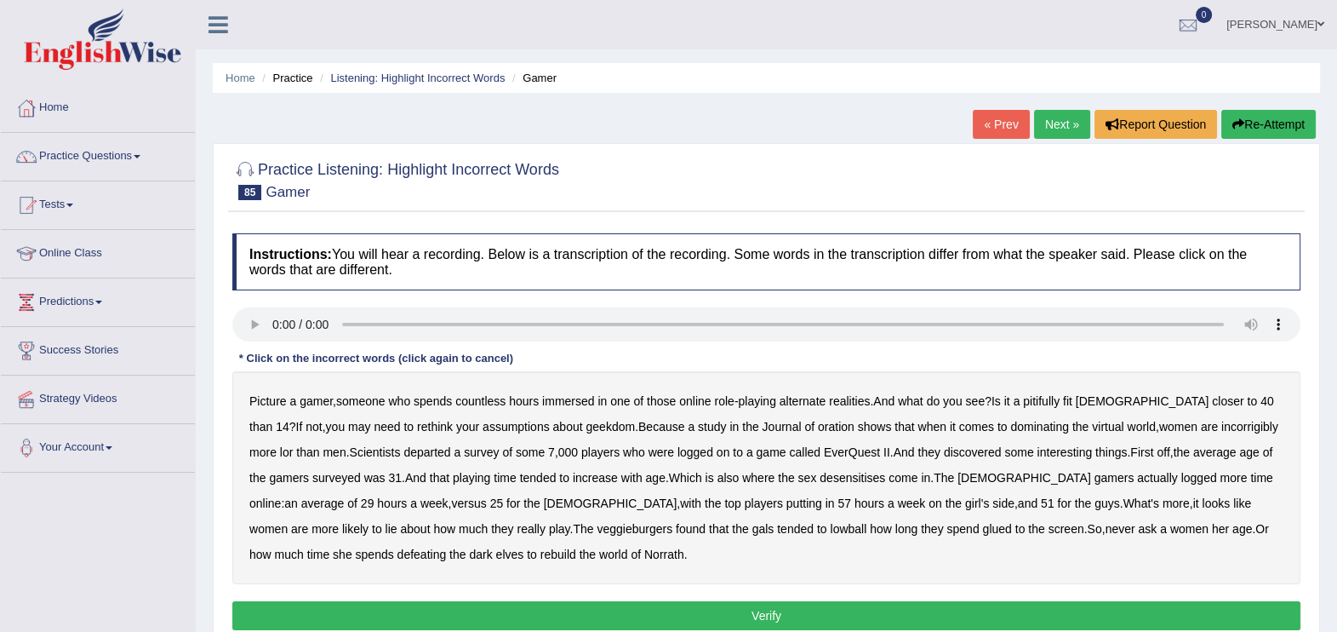
click at [1056, 400] on b "pitifully" at bounding box center [1041, 401] width 37 height 14
click at [818, 424] on b "oration" at bounding box center [836, 427] width 37 height 14
click at [1221, 426] on b "incorrigibly" at bounding box center [1249, 427] width 57 height 14
click at [403, 450] on b "departed" at bounding box center [426, 452] width 47 height 14
click at [838, 477] on b "desensitises" at bounding box center [853, 478] width 66 height 14
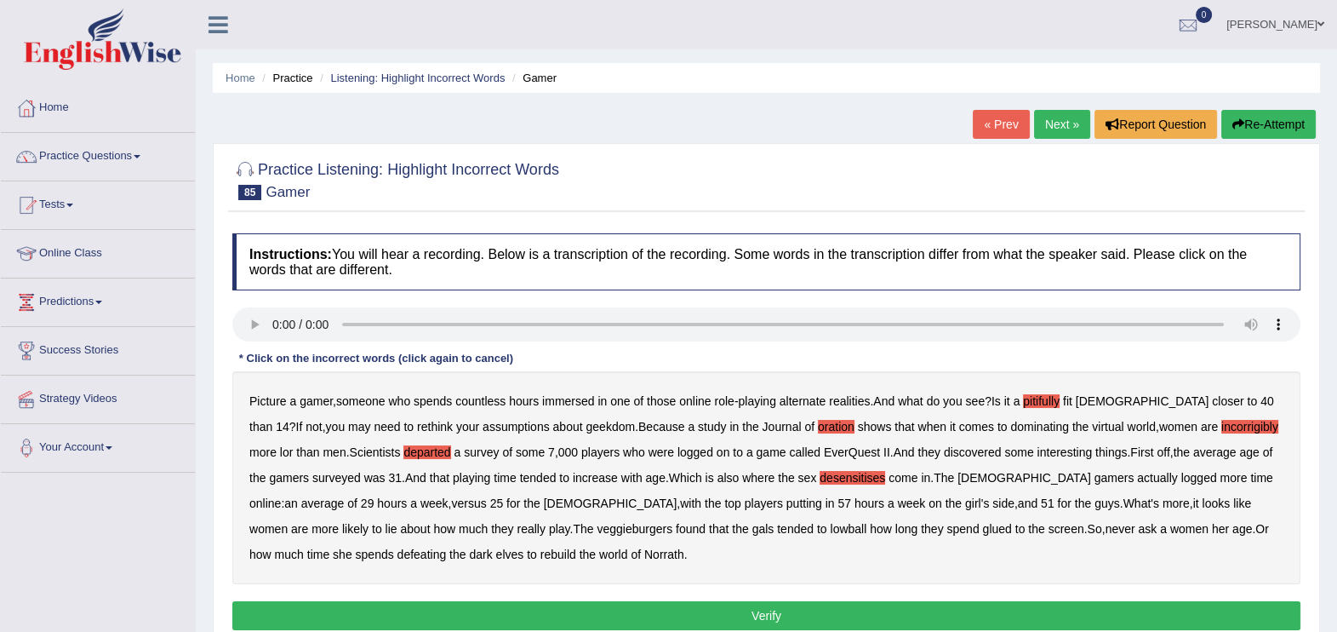
click at [422, 520] on div "Picture a gamer , someone who spends countless hours immersed in one of those o…" at bounding box center [766, 477] width 1068 height 213
click at [597, 523] on b "veggieburgers" at bounding box center [635, 529] width 76 height 14
click at [836, 617] on button "Verify" at bounding box center [766, 615] width 1068 height 29
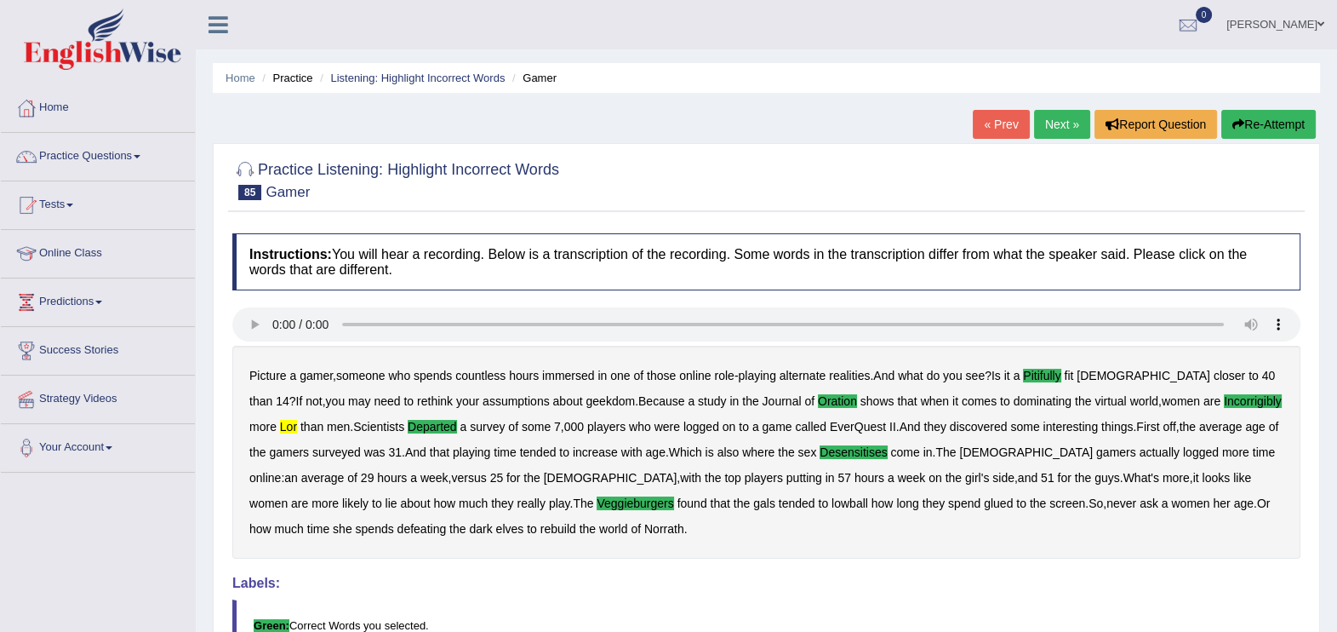
click at [1290, 20] on link "Paramjeet kaur Mann" at bounding box center [1275, 22] width 123 height 44
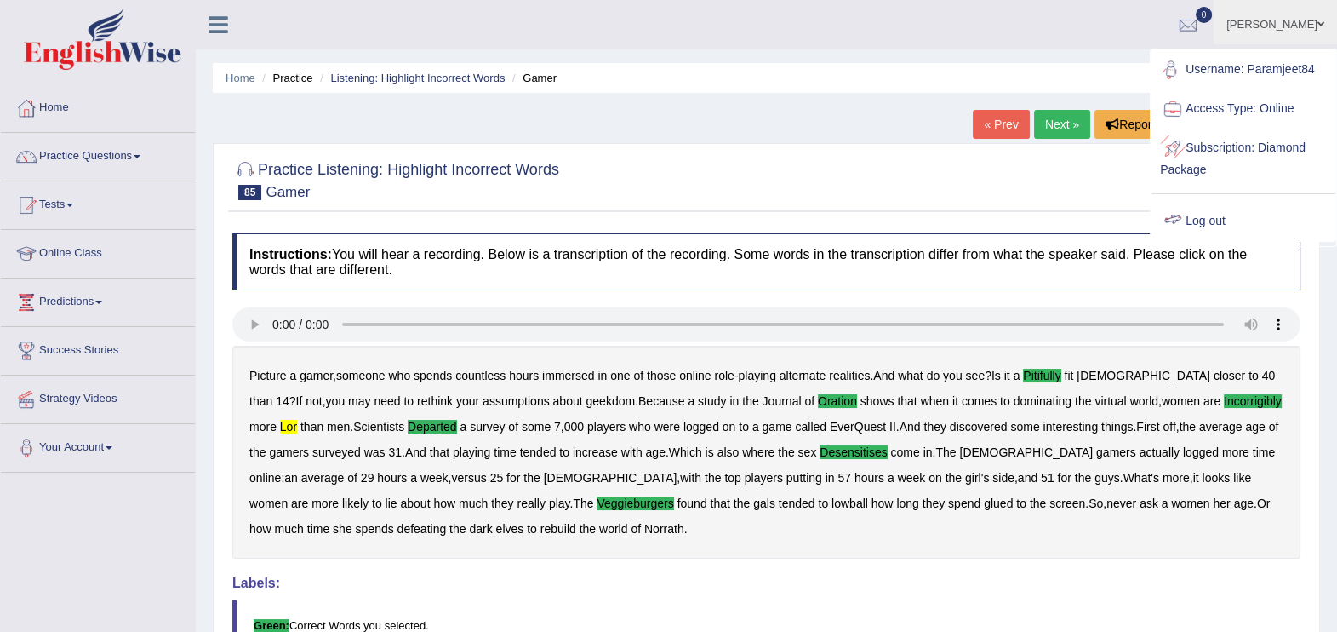
click at [1219, 213] on link "Log out" at bounding box center [1244, 221] width 184 height 39
